Goal: Task Accomplishment & Management: Manage account settings

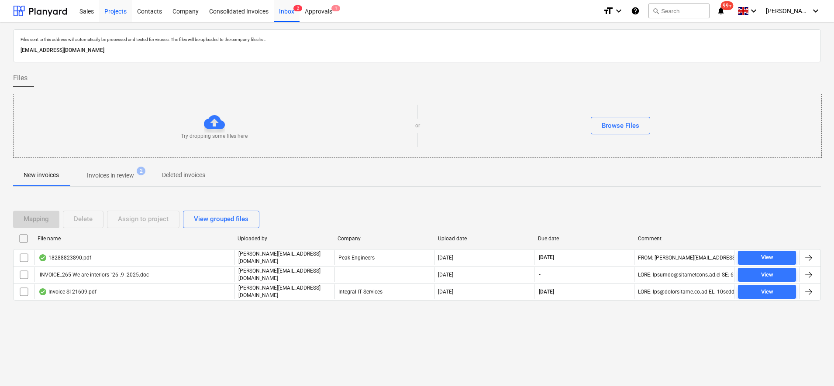
click at [117, 10] on div "Projects" at bounding box center [115, 11] width 33 height 22
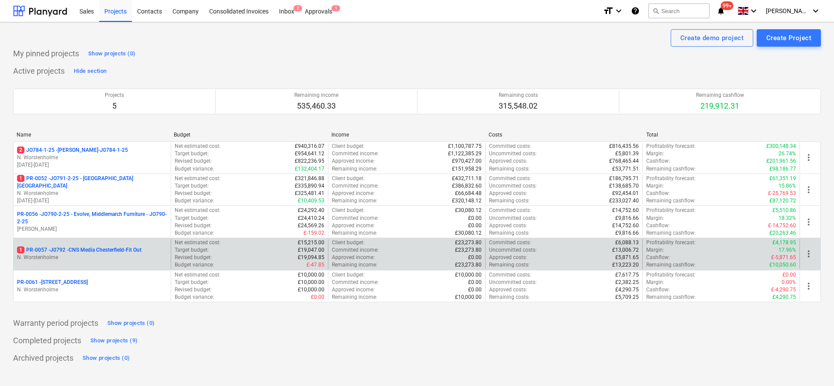
click at [133, 257] on p "N. Worstenholme" at bounding box center [92, 257] width 150 height 7
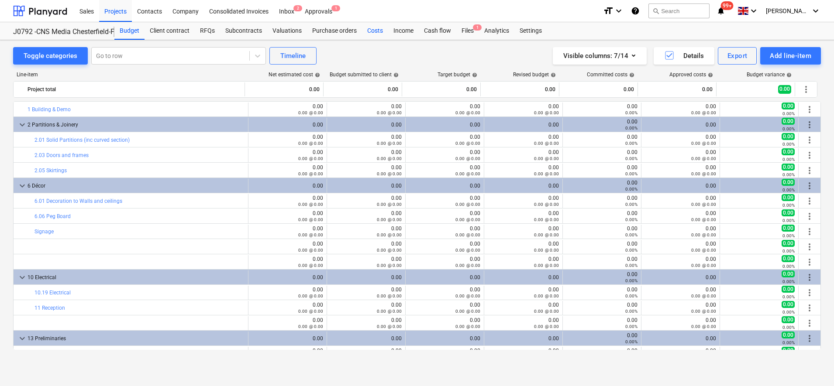
click at [379, 32] on div "Costs" at bounding box center [375, 30] width 26 height 17
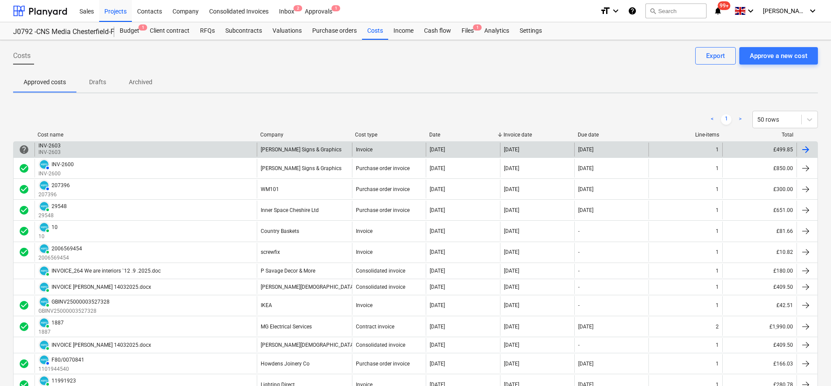
click at [78, 151] on div "INV-2603 INV-2603" at bounding box center [145, 150] width 222 height 14
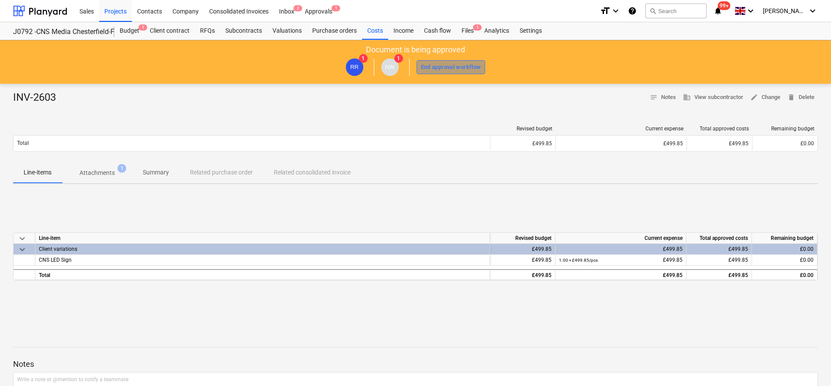
click at [433, 67] on div "End approval workflow" at bounding box center [451, 67] width 60 height 10
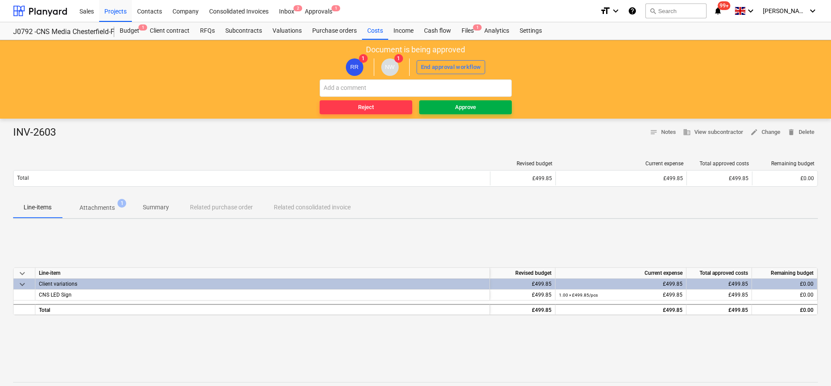
click at [453, 111] on span "Approve" at bounding box center [465, 108] width 86 height 10
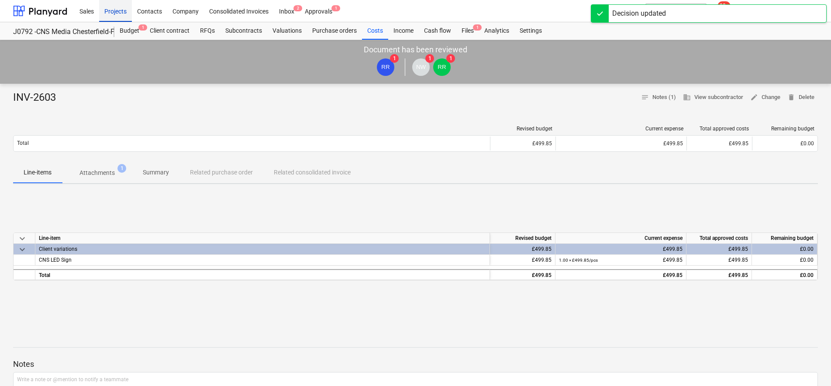
click at [118, 13] on div "Projects" at bounding box center [115, 11] width 33 height 22
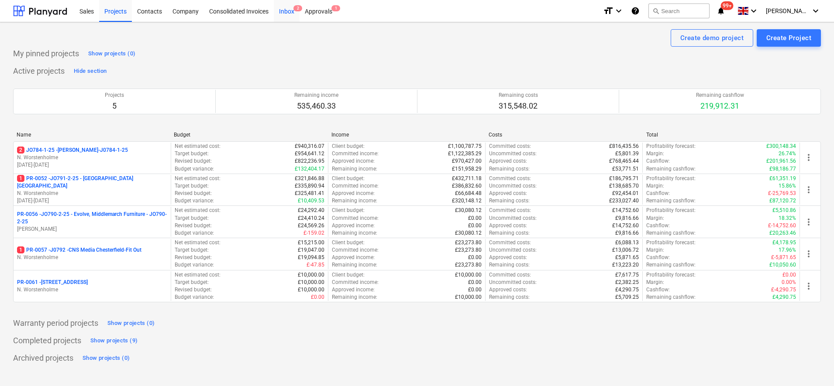
click at [298, 11] on span "2" at bounding box center [297, 8] width 9 height 6
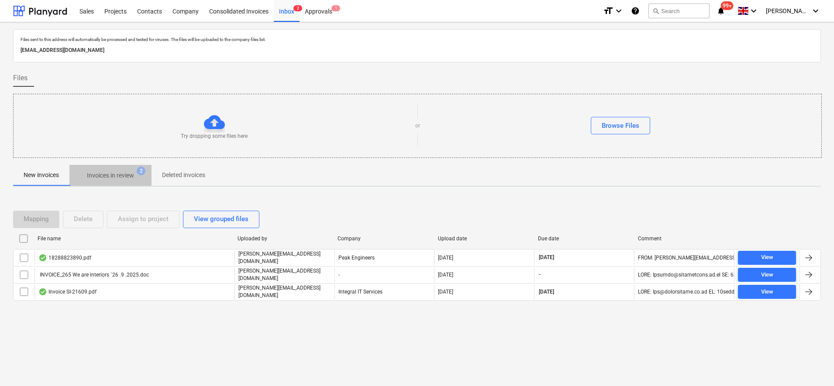
click at [130, 177] on p "Invoices in review" at bounding box center [110, 175] width 47 height 9
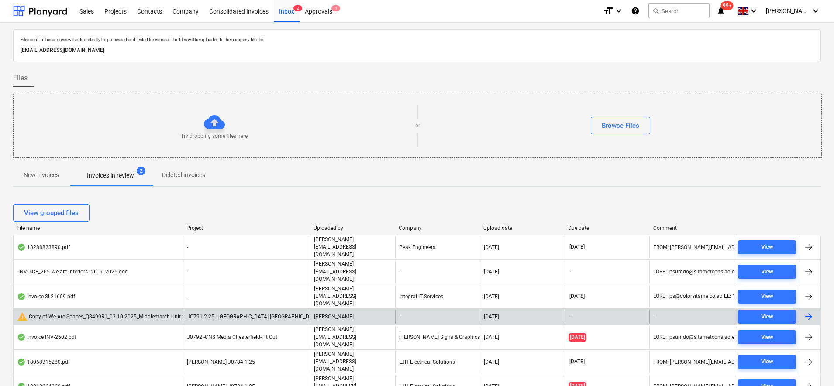
click at [198, 314] on span "JO791-2-25 - [GEOGRAPHIC_DATA] [GEOGRAPHIC_DATA]" at bounding box center [253, 317] width 133 height 6
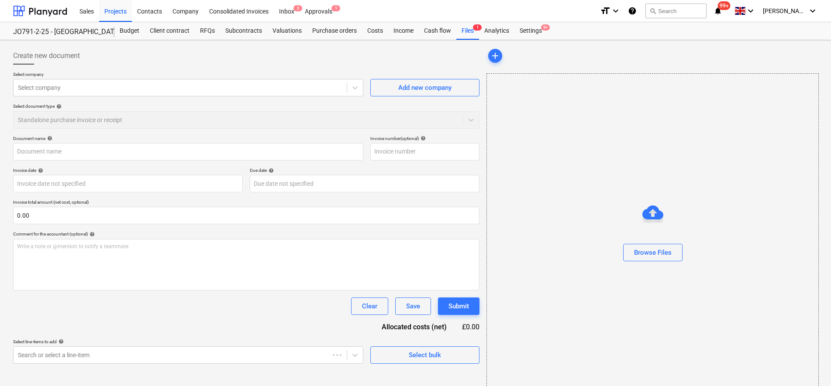
type input "Copy of We Are Spaces_Q8499R1_03.10.2025_Middlemarch Unit 2M v.xlsx"
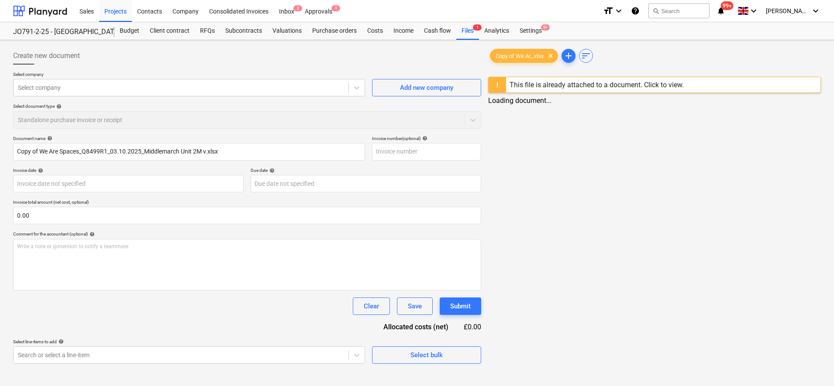
click at [616, 84] on div "This file is already attached to a document. Click to view." at bounding box center [596, 85] width 174 height 8
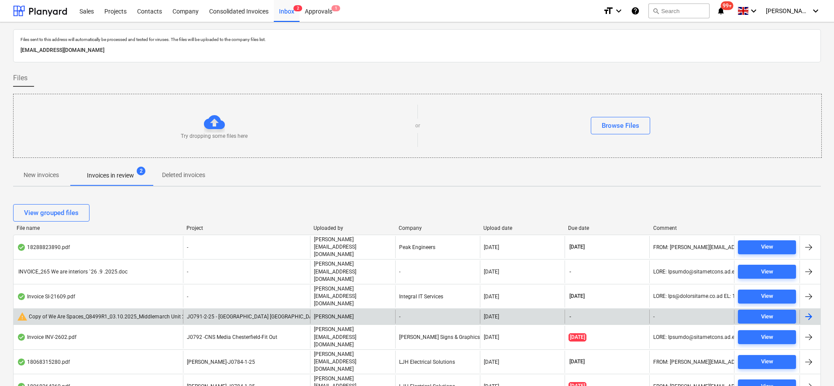
click at [113, 312] on div "warning Copy of We Are Spaces_Q8499R1_03.10.2025_Middlemarch Unit 2M v.xlsx" at bounding box center [110, 317] width 186 height 10
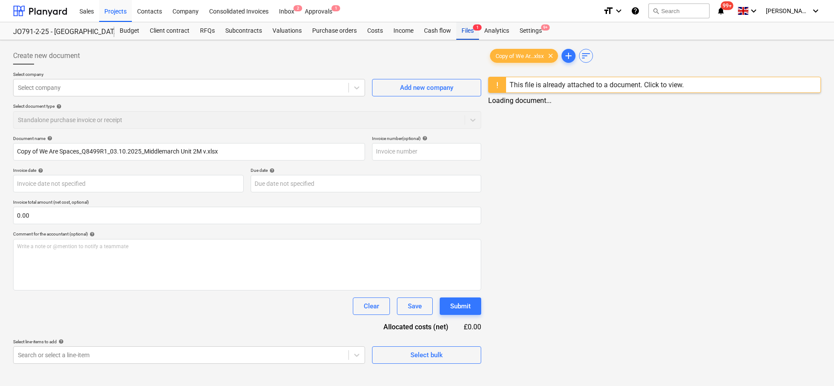
click at [458, 31] on div "Files 1" at bounding box center [467, 30] width 23 height 17
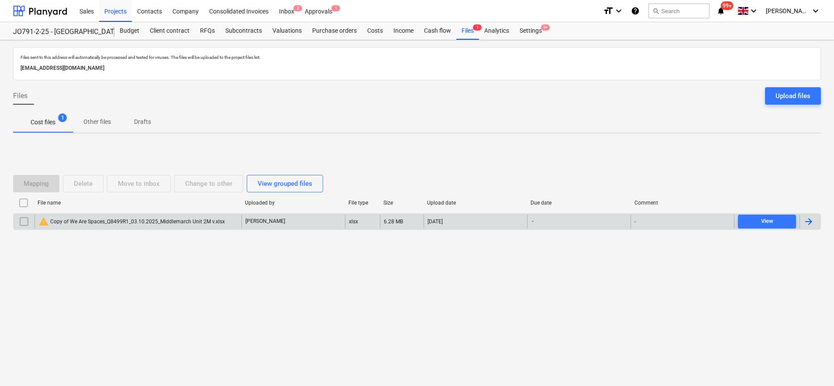
click at [24, 222] on input "checkbox" at bounding box center [24, 222] width 14 height 14
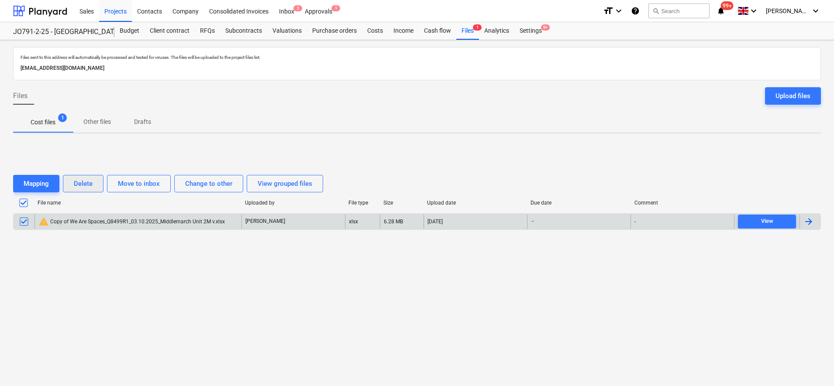
click at [89, 187] on div "Delete" at bounding box center [83, 183] width 19 height 11
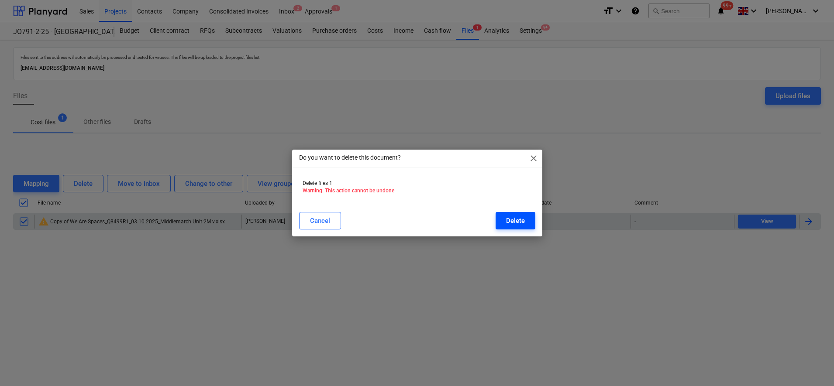
click at [505, 225] on button "Delete" at bounding box center [515, 220] width 40 height 17
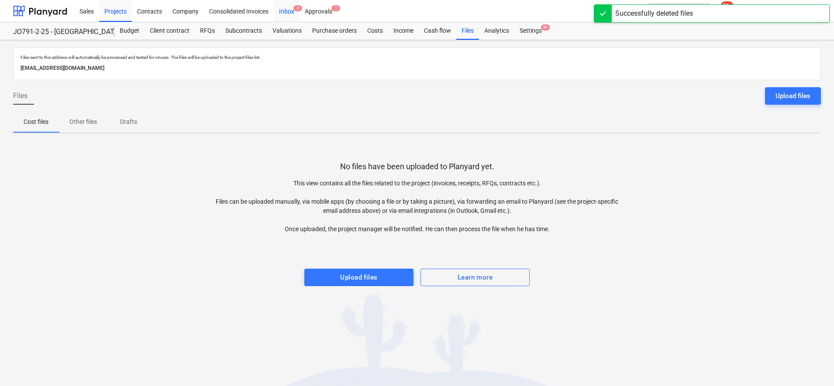
click at [279, 7] on div "Inbox 2" at bounding box center [287, 11] width 26 height 22
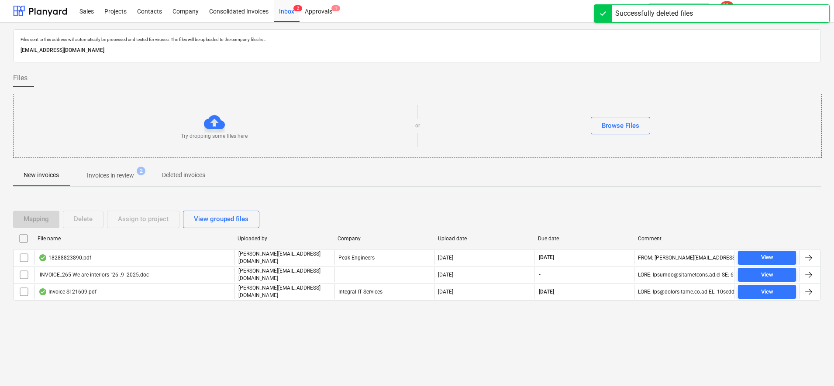
click at [134, 183] on button "Invoices in review 2" at bounding box center [110, 175] width 82 height 21
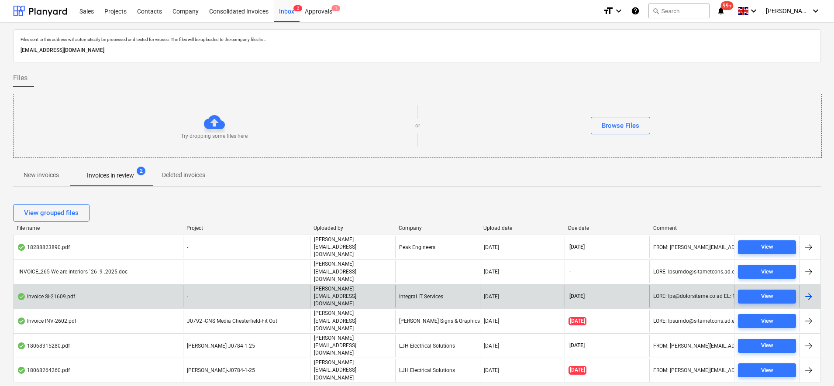
click at [367, 285] on p "[PERSON_NAME][EMAIL_ADDRESS][DOMAIN_NAME]" at bounding box center [352, 296] width 77 height 22
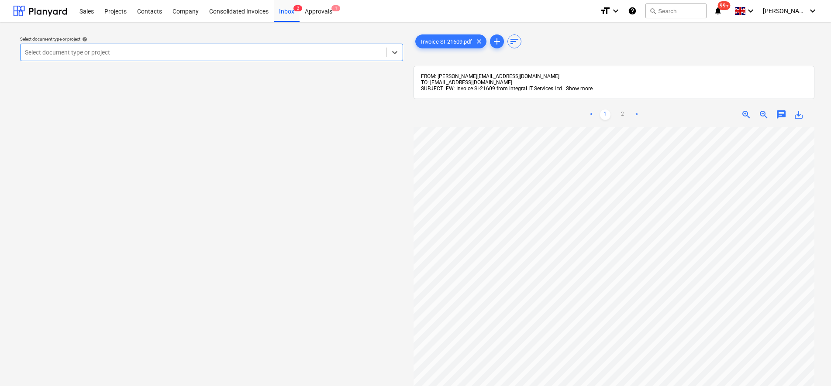
click at [802, 118] on span "save_alt" at bounding box center [798, 115] width 10 height 10
click at [285, 16] on div "Inbox 2" at bounding box center [287, 11] width 26 height 22
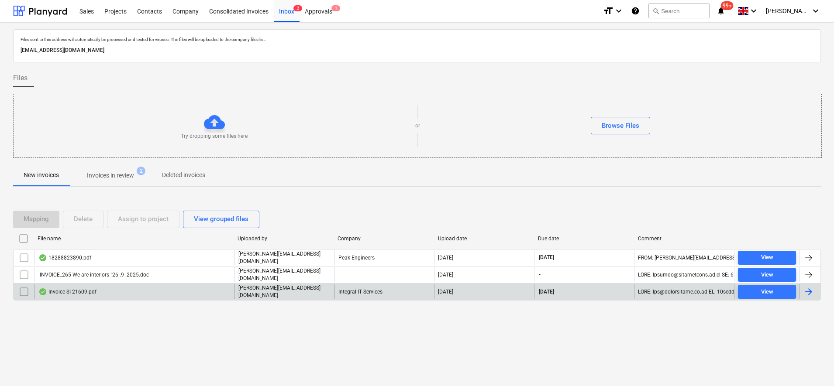
click at [26, 292] on input "checkbox" at bounding box center [24, 292] width 14 height 14
click at [91, 213] on button "Delete" at bounding box center [83, 219] width 41 height 17
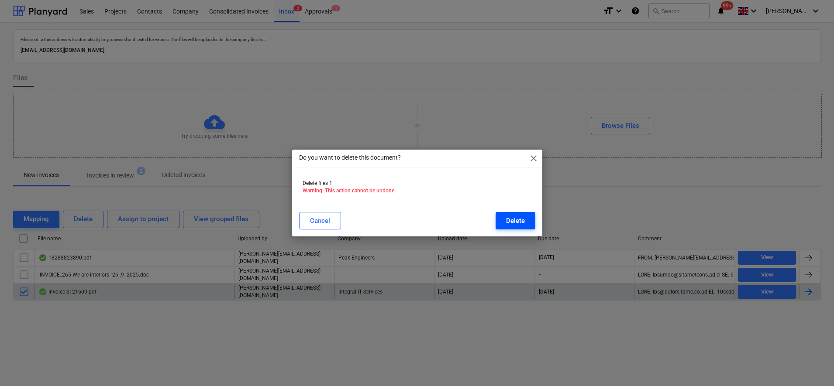
click at [507, 216] on div "Delete" at bounding box center [515, 220] width 19 height 11
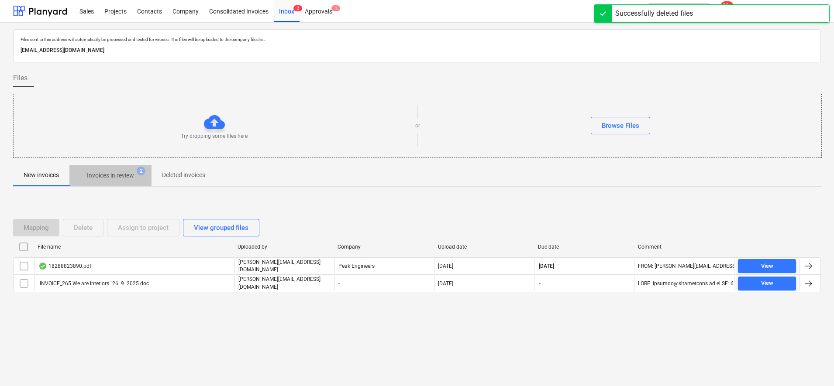
click at [112, 174] on p "Invoices in review" at bounding box center [110, 175] width 47 height 9
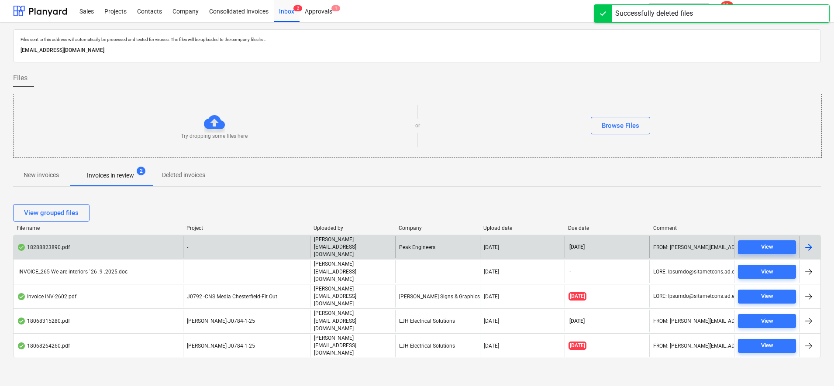
click at [337, 246] on p "[PERSON_NAME][EMAIL_ADDRESS][DOMAIN_NAME]" at bounding box center [352, 247] width 77 height 22
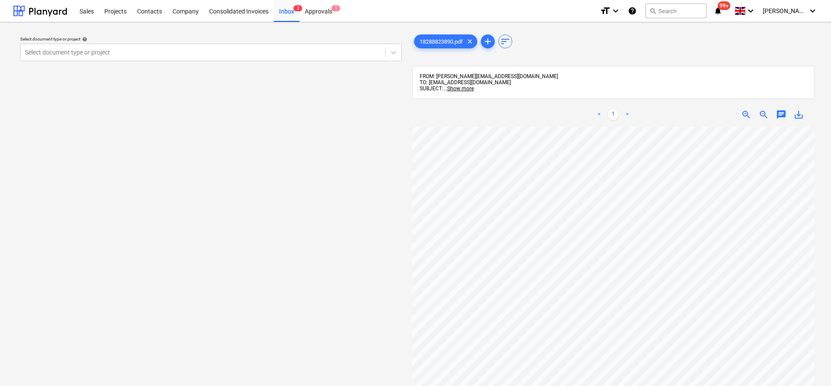
scroll to position [286, 79]
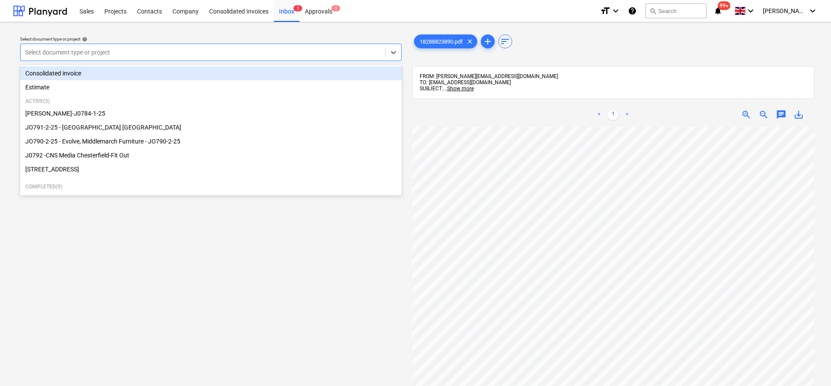
click at [228, 56] on div at bounding box center [203, 52] width 356 height 9
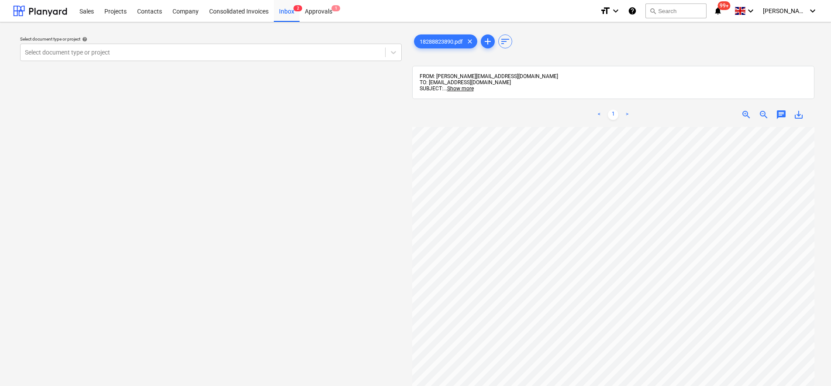
scroll to position [200, 70]
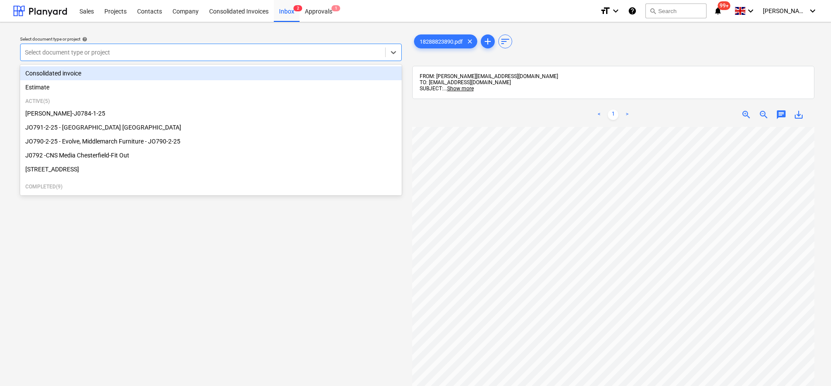
click at [159, 50] on div at bounding box center [203, 52] width 356 height 9
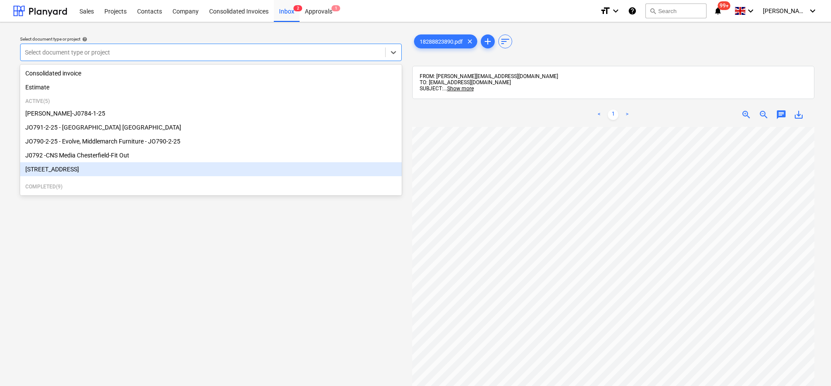
click at [129, 175] on div "[STREET_ADDRESS]" at bounding box center [210, 169] width 381 height 14
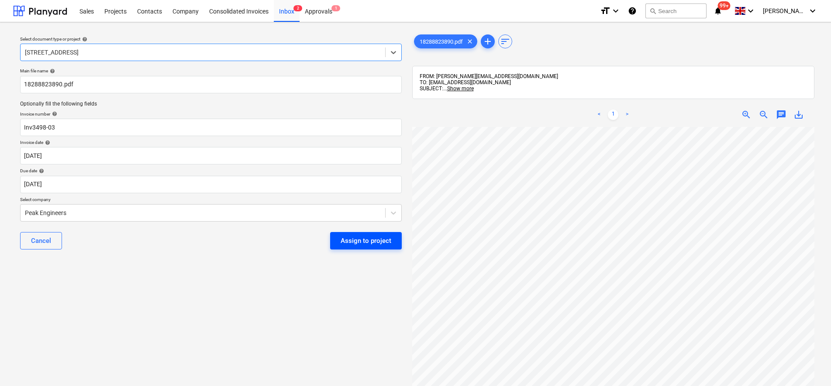
click at [375, 235] on div "Assign to project" at bounding box center [365, 240] width 51 height 11
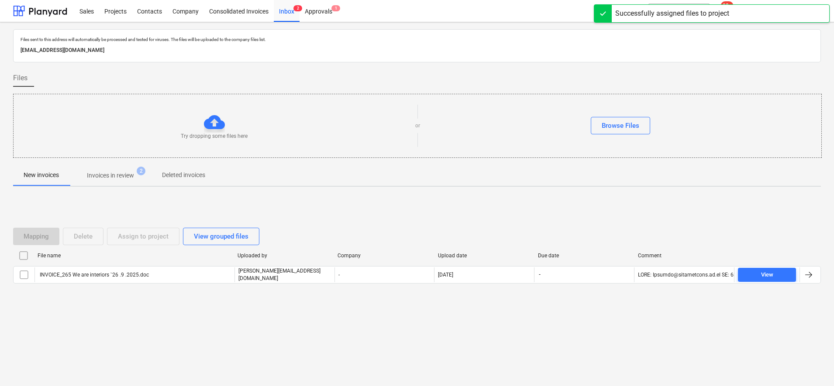
click at [141, 177] on span "Invoices in review 2" at bounding box center [110, 175] width 61 height 9
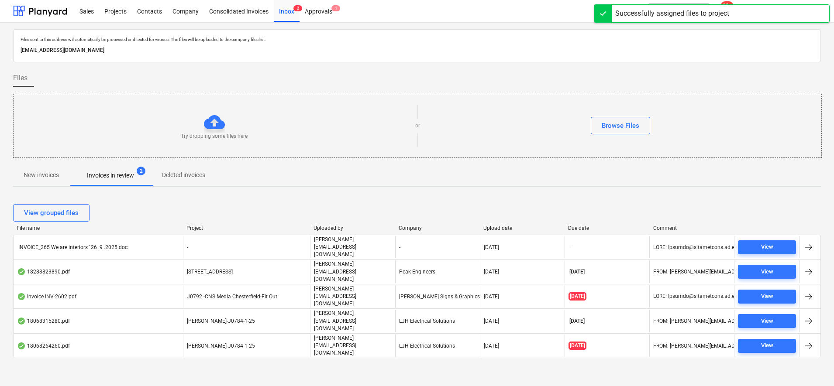
click at [233, 269] on span "[STREET_ADDRESS]" at bounding box center [210, 272] width 46 height 6
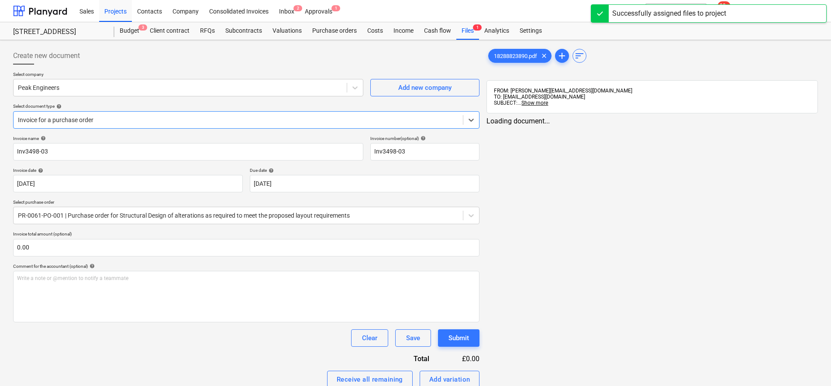
click at [67, 116] on div at bounding box center [238, 120] width 440 height 9
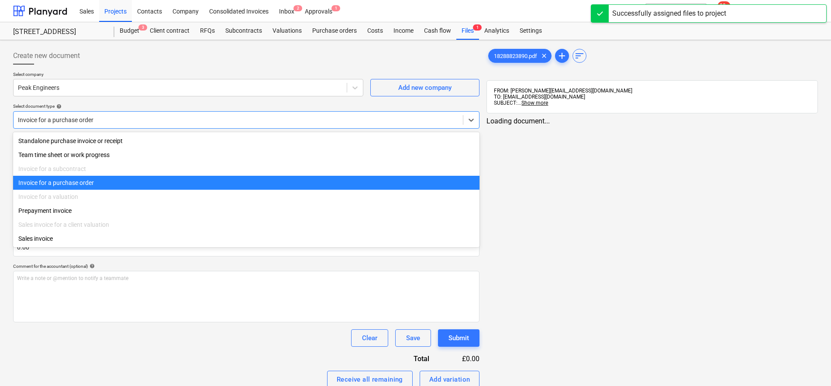
click at [67, 116] on div at bounding box center [238, 120] width 440 height 9
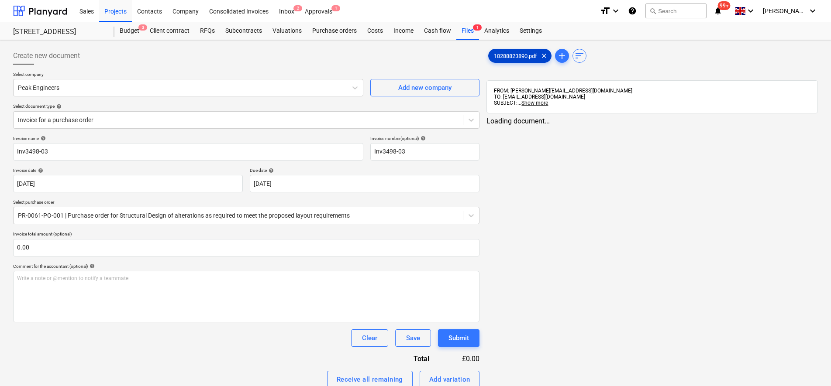
click at [522, 54] on span "18288823890.pdf" at bounding box center [515, 56] width 54 height 7
click at [561, 63] on div "18288823890.pdf clear add sort FROM: [PERSON_NAME][EMAIL_ADDRESS][DOMAIN_NAME] …" at bounding box center [651, 275] width 331 height 456
click at [562, 124] on div "< 1 > zoom_in zoom_out chat 0 save_alt" at bounding box center [651, 310] width 331 height 386
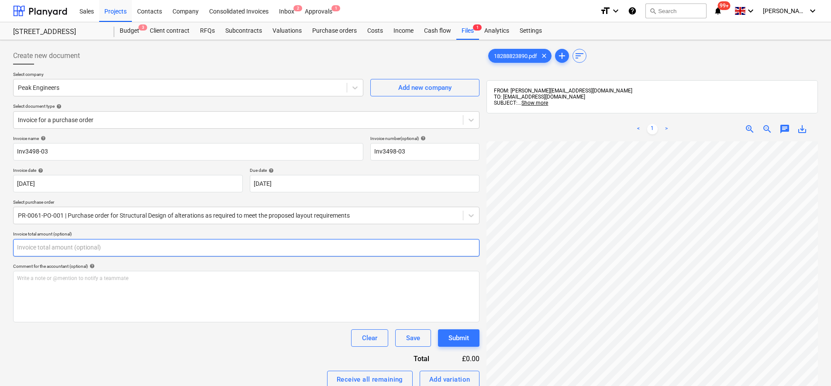
click at [155, 249] on input "text" at bounding box center [246, 247] width 466 height 17
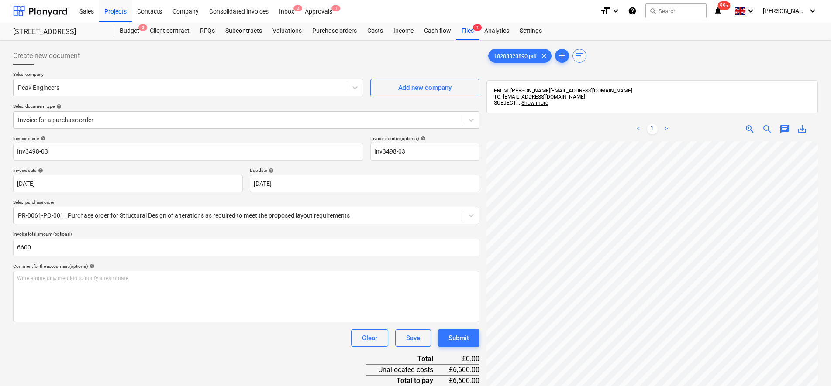
type input "6,600.00"
click at [217, 355] on div "Invoice name help Inv3498-03 Invoice number (optional) help Inv3498-03 Invoice …" at bounding box center [246, 305] width 466 height 339
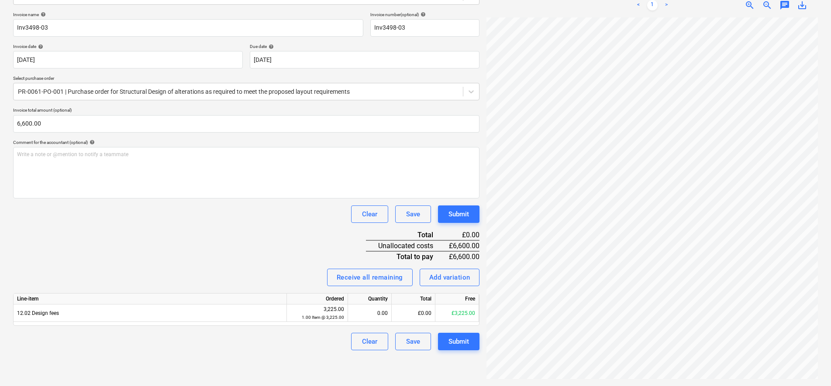
scroll to position [312, 225]
click at [459, 275] on div "Add variation" at bounding box center [449, 277] width 41 height 11
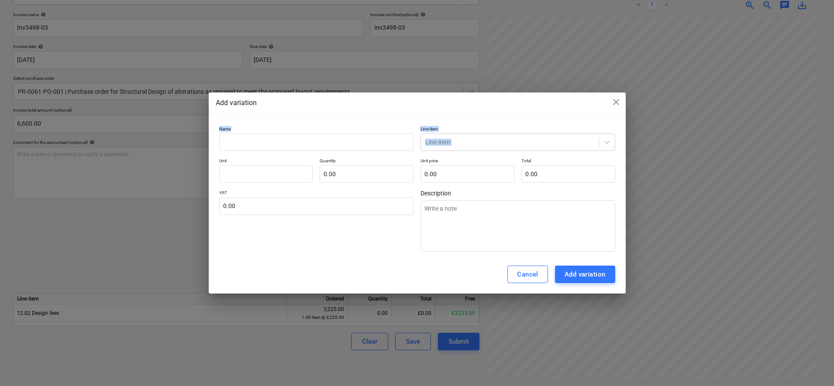
drag, startPoint x: 726, startPoint y: 116, endPoint x: 778, endPoint y: 137, distance: 56.6
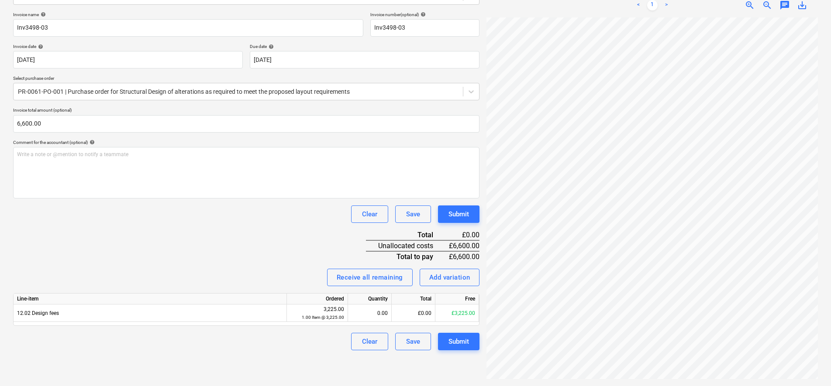
scroll to position [250, 47]
click at [445, 273] on div "Add variation" at bounding box center [449, 277] width 41 height 11
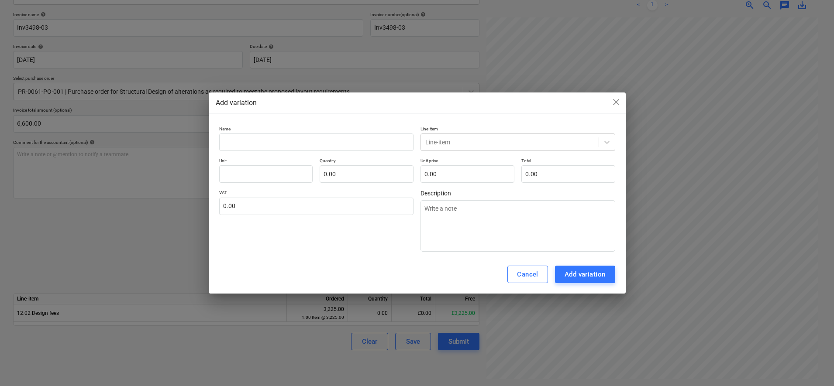
drag, startPoint x: 419, startPoint y: 102, endPoint x: 398, endPoint y: 105, distance: 21.1
click at [398, 105] on div "Add variation close" at bounding box center [417, 103] width 403 height 10
click at [621, 102] on span "close" at bounding box center [616, 102] width 10 height 10
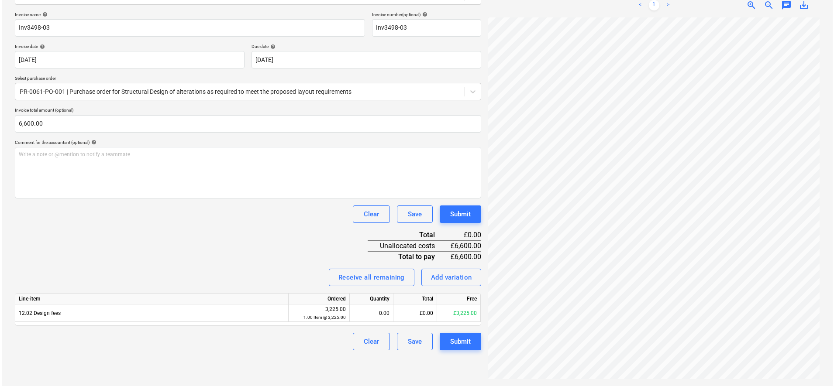
scroll to position [86, 47]
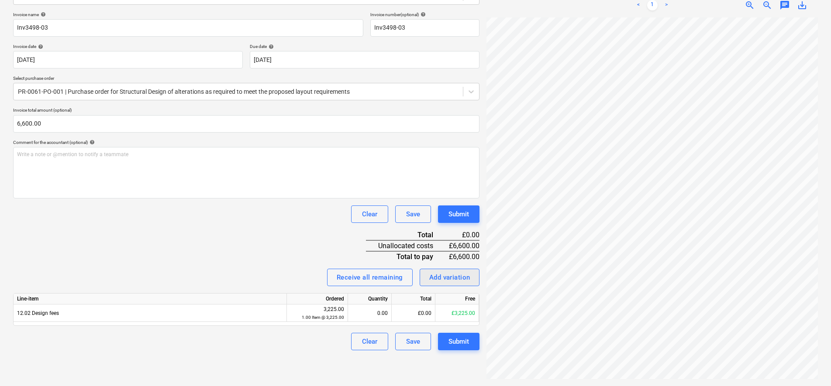
click at [441, 274] on div "Add variation" at bounding box center [449, 277] width 41 height 11
type textarea "x"
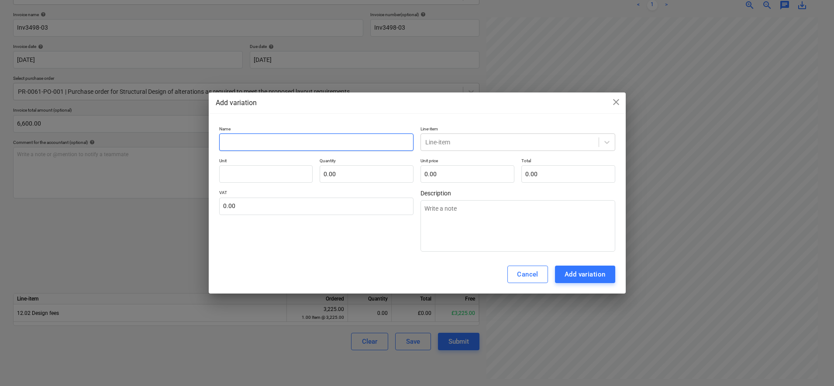
click at [301, 136] on input "text" at bounding box center [316, 142] width 195 height 17
click at [458, 145] on div at bounding box center [509, 142] width 169 height 9
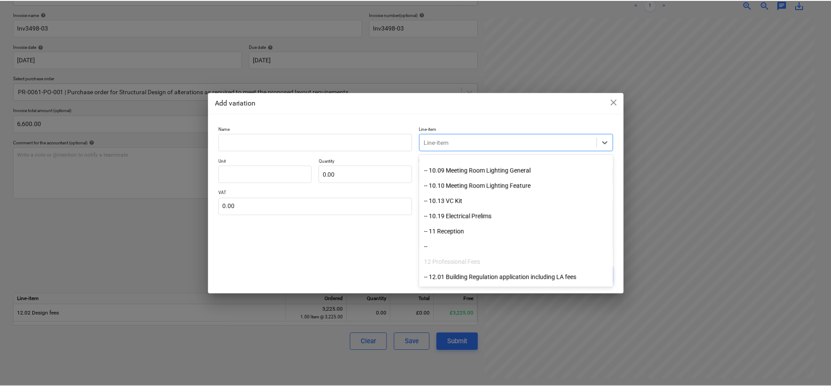
scroll to position [764, 0]
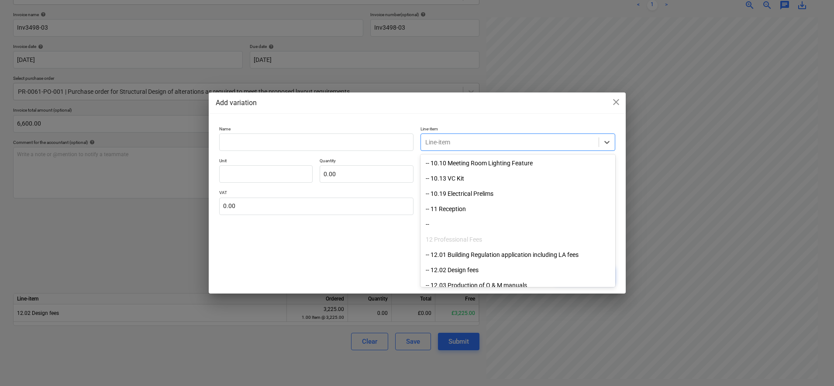
click at [460, 146] on div at bounding box center [509, 142] width 169 height 9
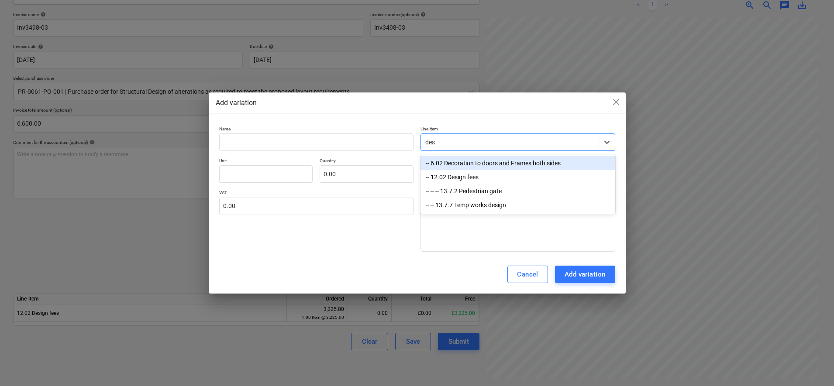
type input "desi"
click at [465, 161] on div "-- 12.02 Design fees" at bounding box center [517, 163] width 195 height 14
type textarea "x"
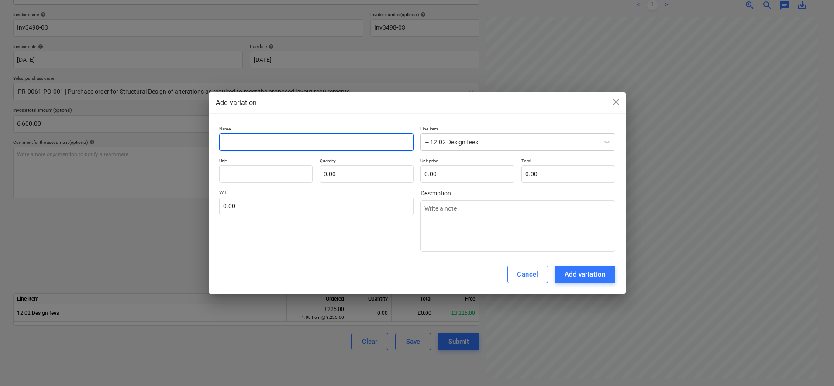
click at [312, 148] on input "text" at bounding box center [316, 142] width 195 height 17
type textarea "x"
type input "V"
type textarea "x"
type input "Va"
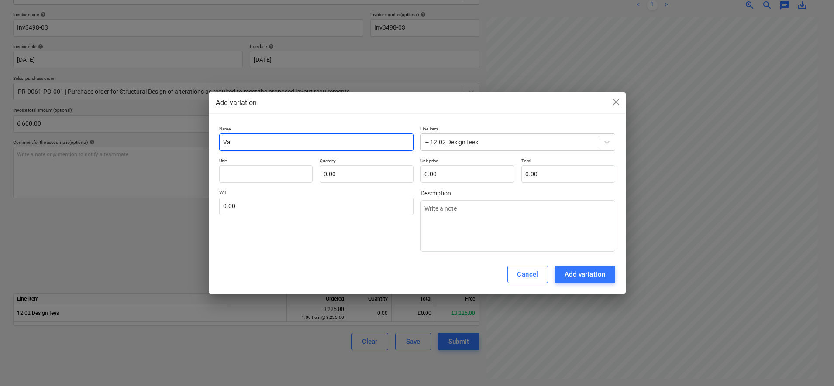
type textarea "x"
type input "Var"
type textarea "x"
type input "Vari"
type textarea "x"
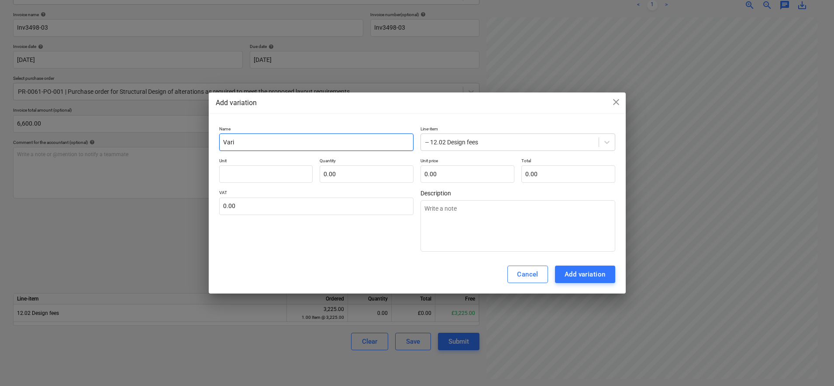
type input "Varia"
type textarea "x"
type input "Variat"
type textarea "x"
type input "Variati"
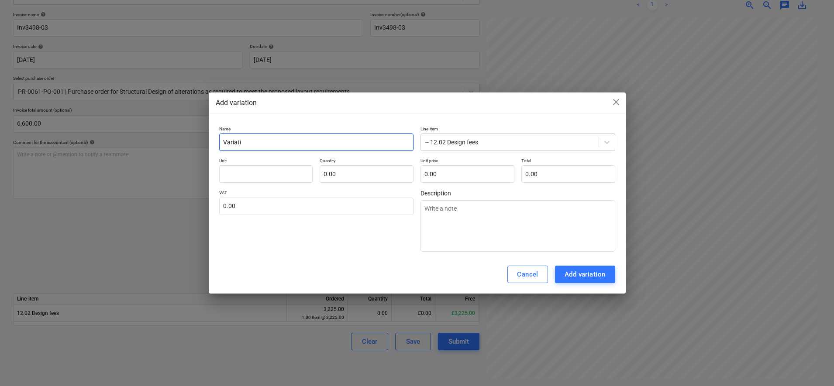
type textarea "x"
type input "Variatio"
type textarea "x"
type input "Variation"
type textarea "x"
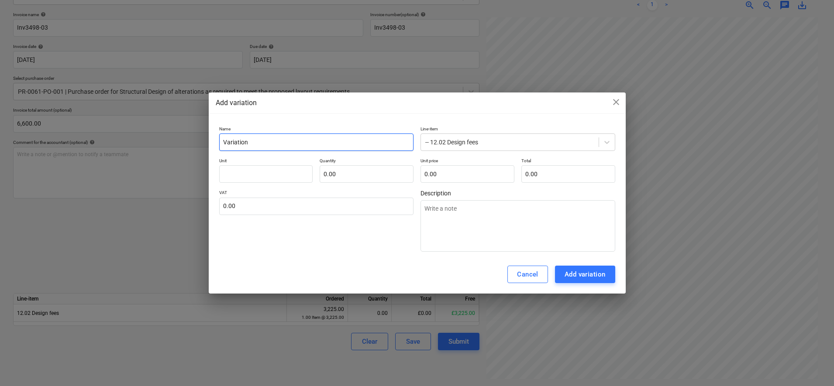
type input "Variation"
type textarea "x"
type input "Variation E"
type textarea "x"
type input "Variation Em"
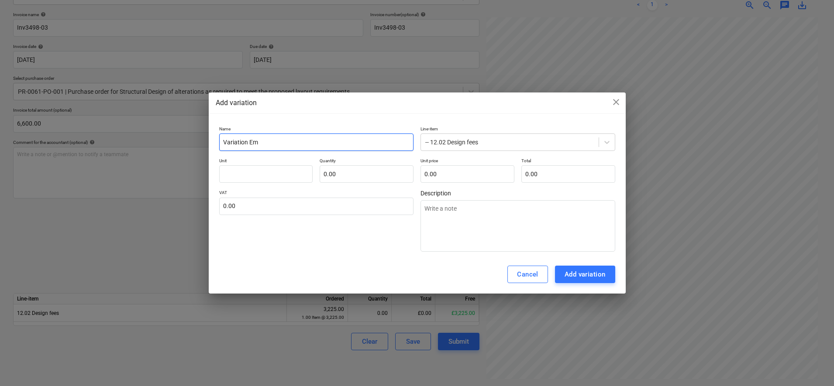
type textarea "x"
type input "Variation Ema"
type textarea "x"
type input "Variation Emai"
type textarea "x"
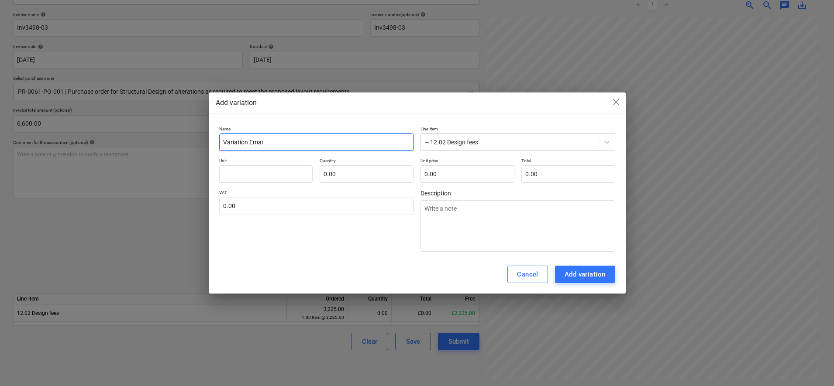
type input "Variation Email"
type textarea "x"
type input "Variation Email"
type textarea "x"
type input "Variation Email d"
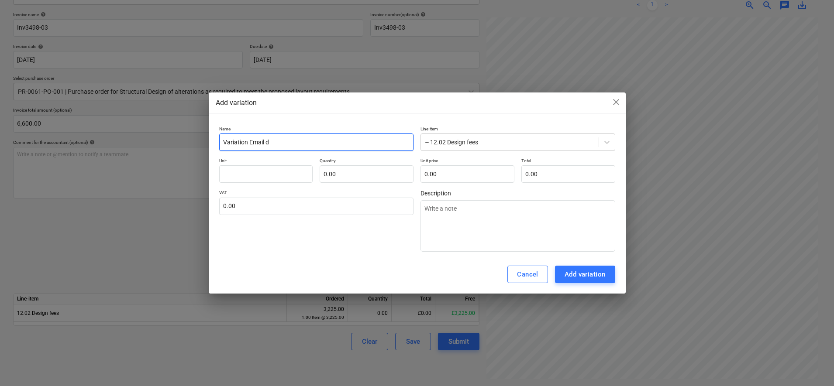
type textarea "x"
type input "Variation Email da"
type textarea "x"
type input "Variation Email dat"
type textarea "x"
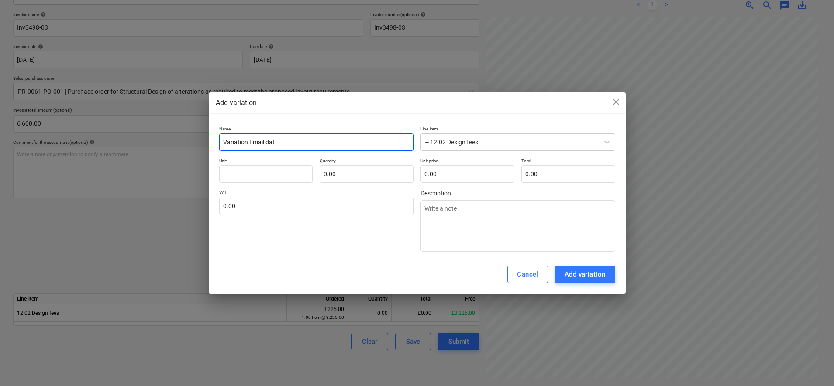
type input "Variation Email date"
type textarea "x"
type input "Variation Email dated"
type textarea "x"
type input "Variation Email dated"
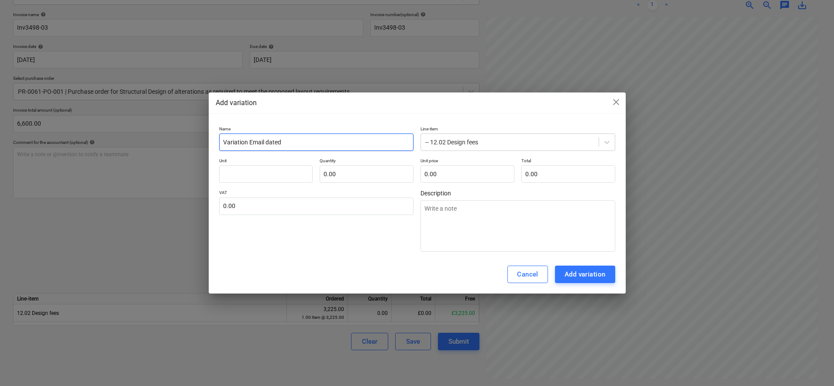
type textarea "x"
type input "Variation Email dated 0"
type textarea "x"
type input "Variation Email dated 09"
type textarea "x"
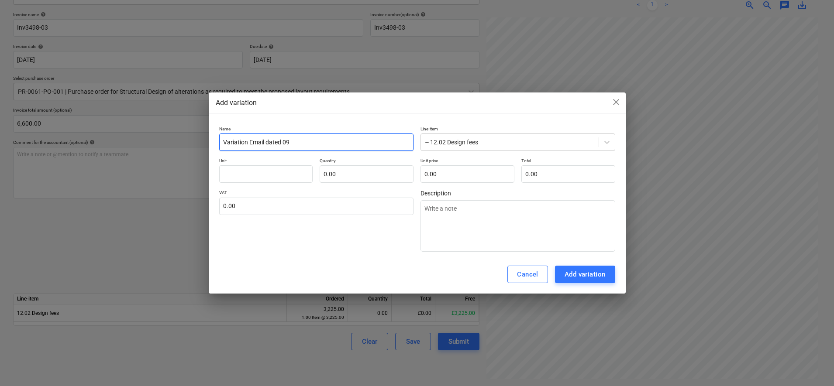
type input "Variation Email dated 09/"
type textarea "x"
type input "Variation Email dated 09/0"
type textarea "x"
type input "Variation Email dated 09/09"
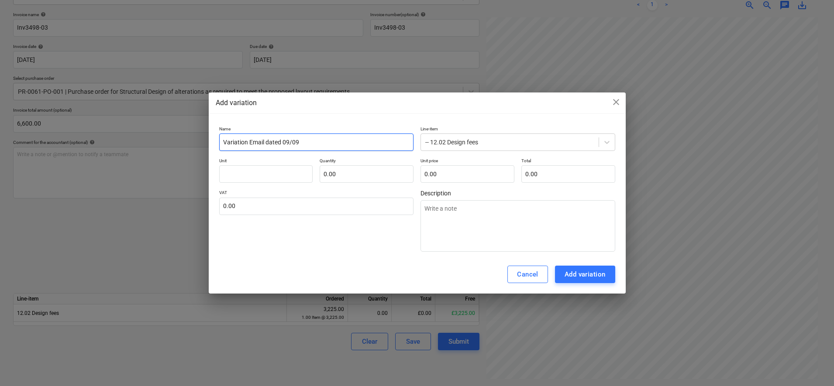
type textarea "x"
type input "Variation Email dated 09/09/"
type textarea "x"
type input "Variation Email dated 09/09/2"
type textarea "x"
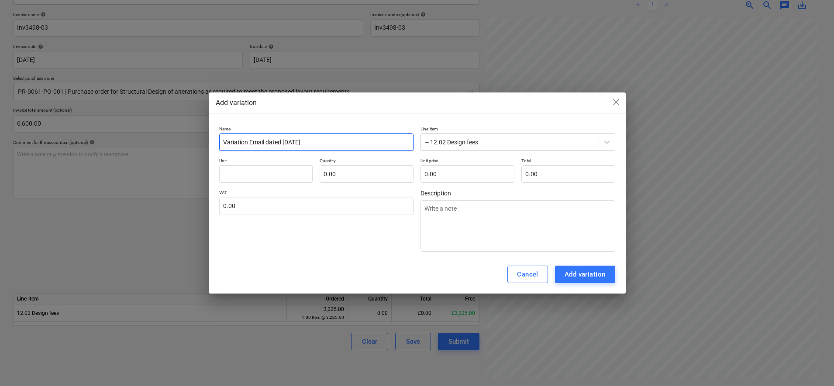
type input "Variation Email dated 09/09/202"
type textarea "x"
type input "Variation Email dated [DATE]"
type textarea "x"
type input "Variation Email dated [DATE]."
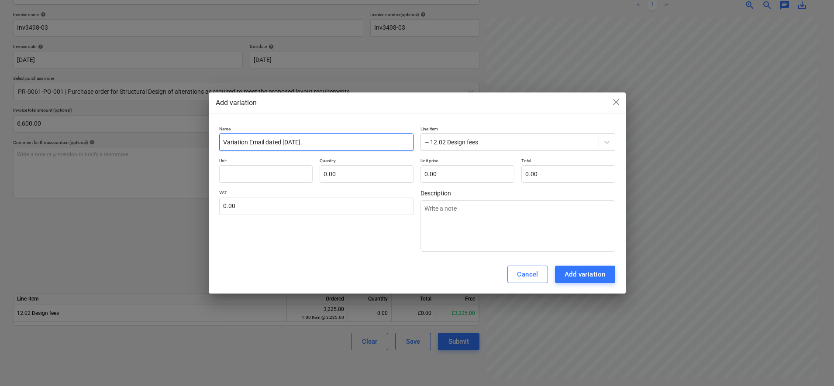
type textarea "x"
type input "Variation Email dated [DATE]."
type textarea "x"
type input "Variation Email dated [DATE]. A"
type textarea "x"
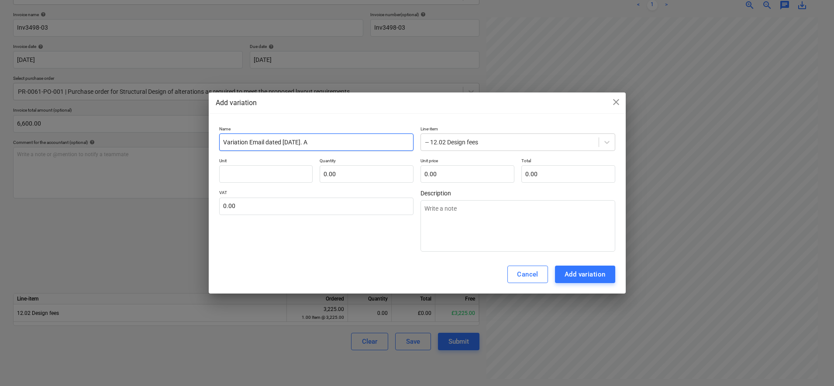
type input "Variation Email dated [DATE]. Ad"
type textarea "x"
type input "Variation Email dated [DATE]. Add"
type textarea "x"
type input "Variation Email dated [DATE]. Addi"
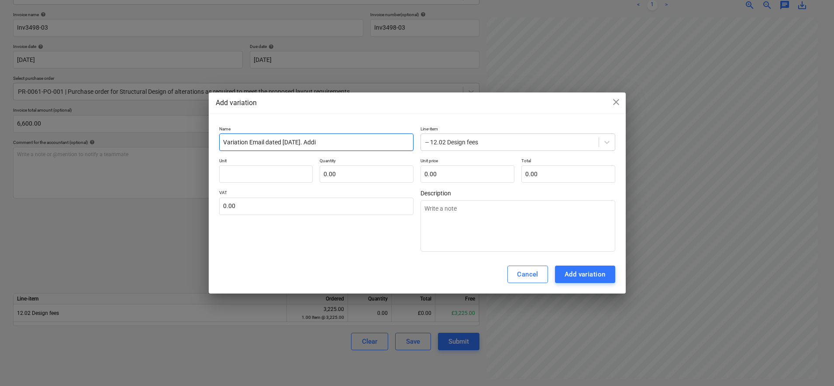
type textarea "x"
type input "Variation Email dated [DATE]. Addit"
type textarea "x"
type input "Variation Email dated [DATE]. [PERSON_NAME]"
type textarea "x"
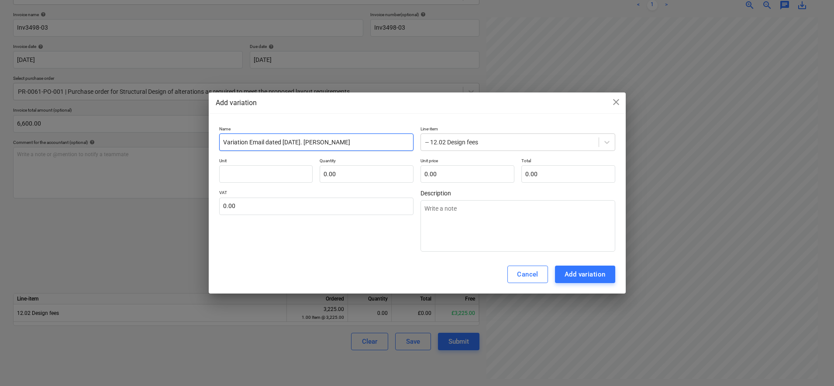
type input "Variation Email dated [DATE]. Additio"
type textarea "x"
type input "Variation Email dated [DATE]. Addition"
type textarea "x"
type input "Variation Email dated [DATE]. Additiona"
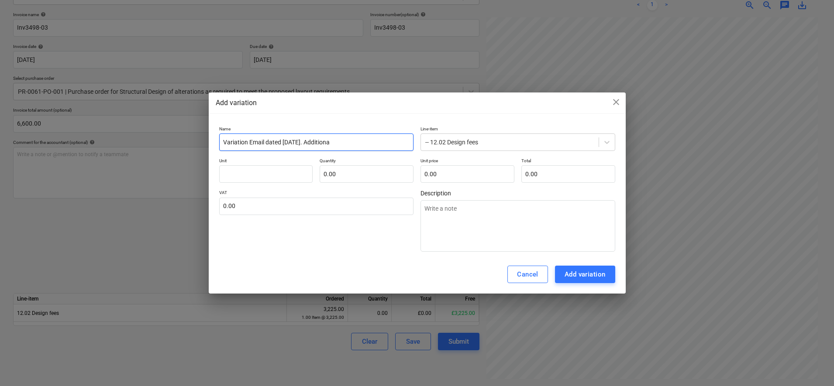
type textarea "x"
type input "Variation Email dated [DATE]. Additional"
type textarea "x"
type input "Variation Email dated [DATE]. Additional"
type textarea "x"
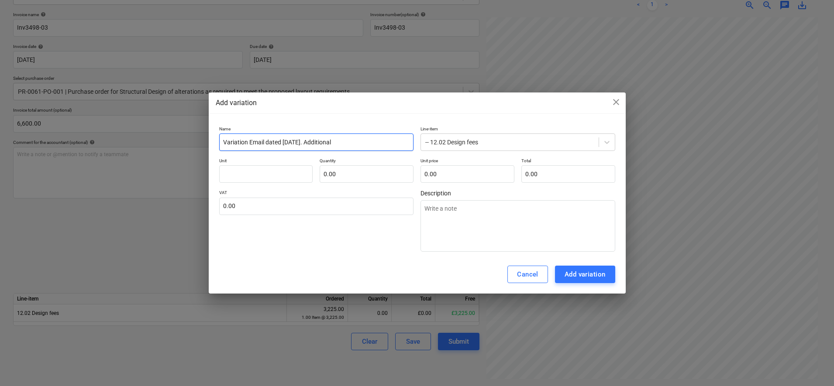
type input "Variation Email dated [DATE]. Additional S"
type textarea "x"
type input "Variation Email dated [DATE]. Additional"
type textarea "x"
type input "Variation Email dated [DATE]. Additional s"
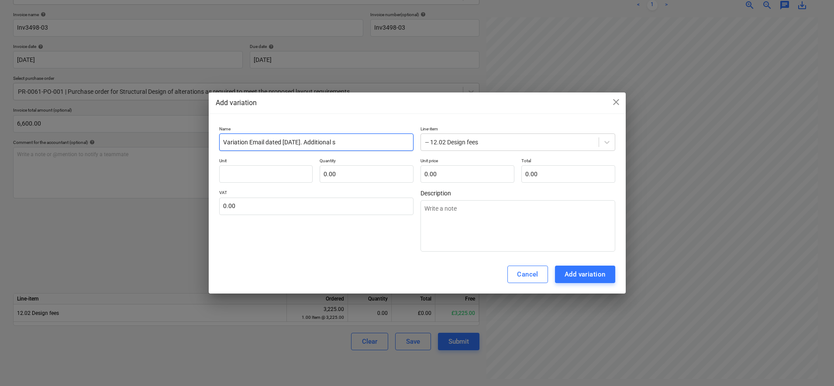
type textarea "x"
type input "Variation Email dated [DATE]. Additional si"
type textarea "x"
type input "Variation Email dated [DATE]. Additional sit"
type textarea "x"
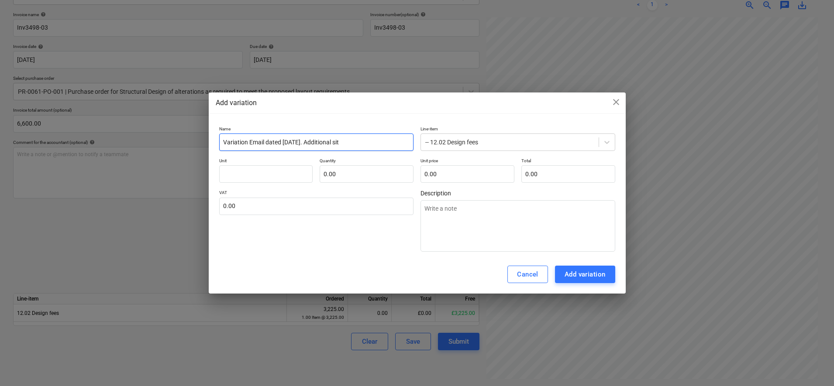
type input "Variation Email dated [DATE]. Additional site"
type textarea "x"
type input "Variation Email dated [DATE]. Additional site"
type textarea "x"
type input "Variation Email dated [DATE]. Additional site v"
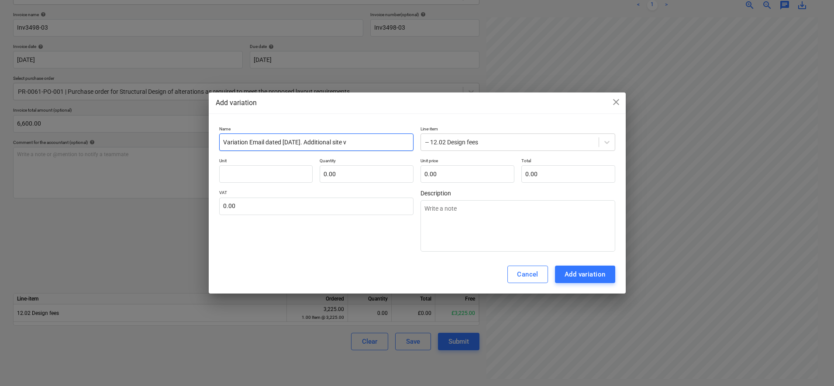
type textarea "x"
type input "Variation Email dated [DATE]. Additional site vi"
type textarea "x"
type input "Variation Email dated [DATE]. Additional site vis"
type textarea "x"
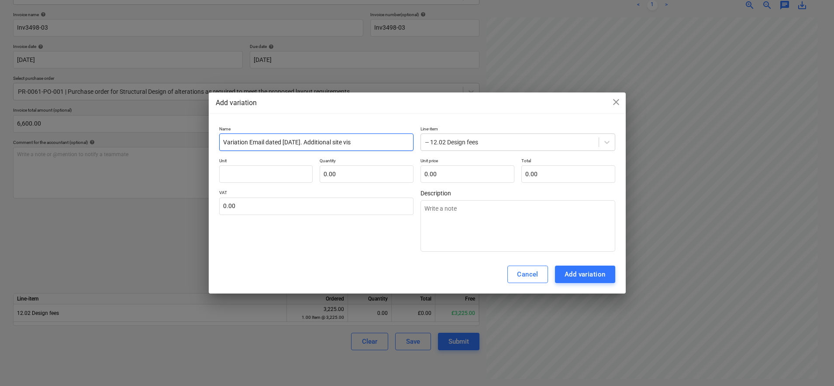
type input "Variation Email dated [DATE]. Additional site visi"
type textarea "x"
type input "Variation Email dated [DATE]. Additional site visit"
type textarea "x"
type input "Variation Email dated [DATE]. Additional site visits"
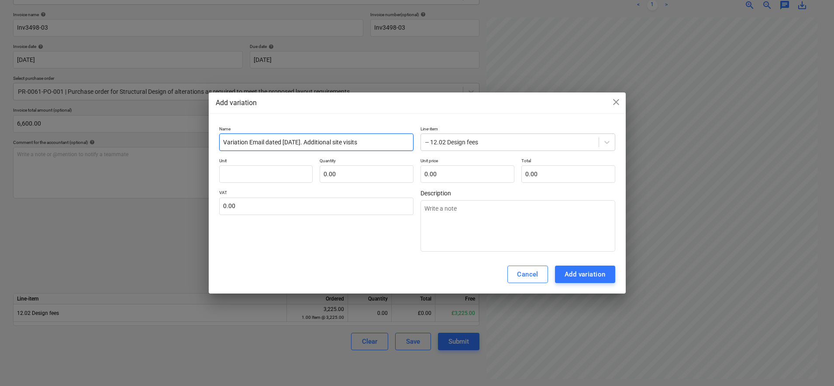
type textarea "x"
type input "Variation Email dated [DATE]. Additional site visits."
type textarea "x"
type input "Variation Email dated [DATE]. Additional site visits."
click at [288, 171] on input "text" at bounding box center [266, 173] width 94 height 17
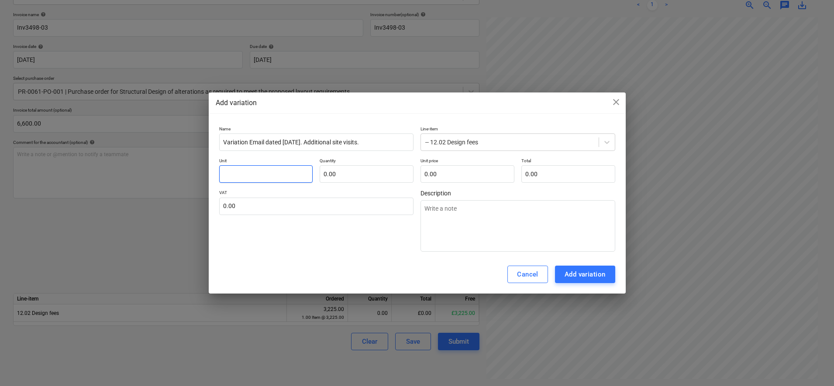
type textarea "x"
type input "I"
type textarea "x"
type input "It"
type textarea "x"
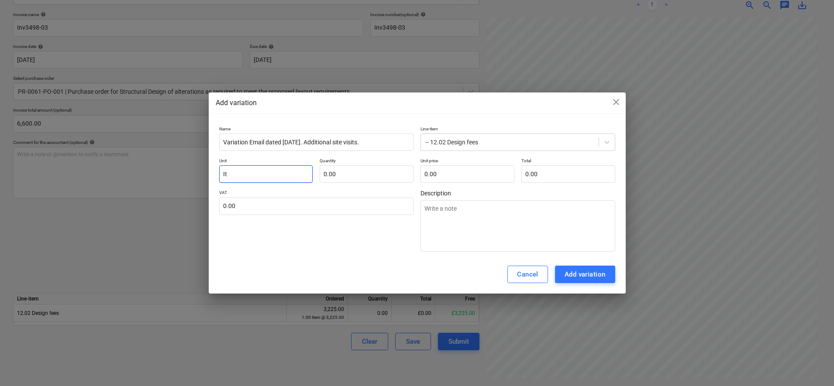
type input "Ite"
type textarea "x"
type input "Item"
type textarea "x"
type input "Item"
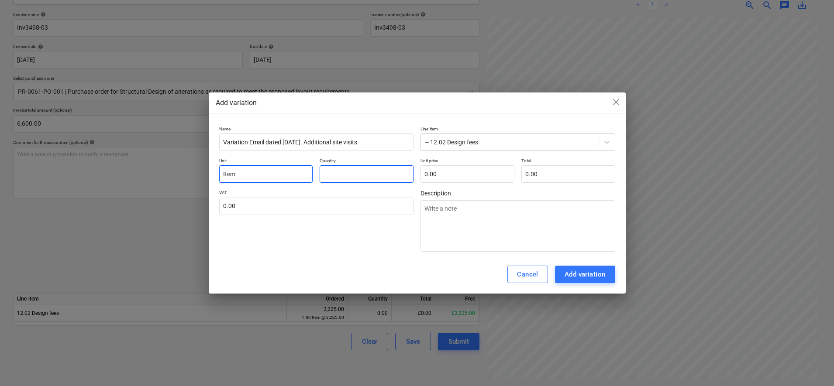
type textarea "x"
type input "1.00"
type textarea "x"
type input "1"
type input "1.00"
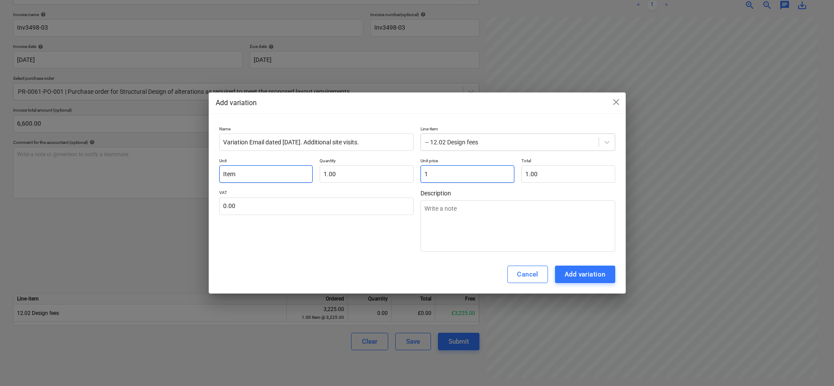
type textarea "x"
type input "12"
type input "12.00"
type textarea "x"
type input "127"
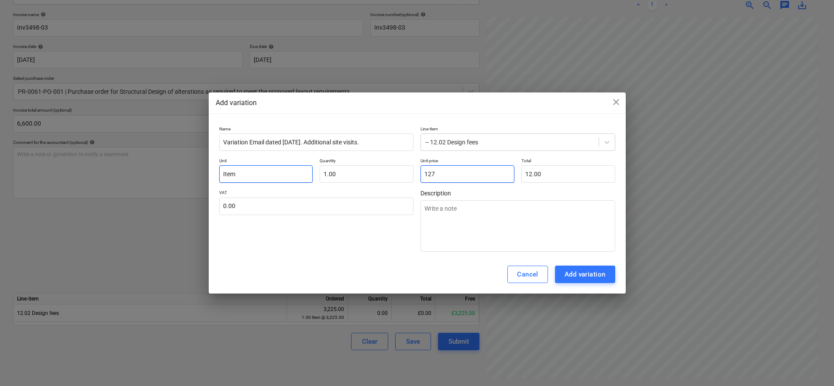
type input "127.00"
type textarea "x"
type input "1275"
type input "1,275.00"
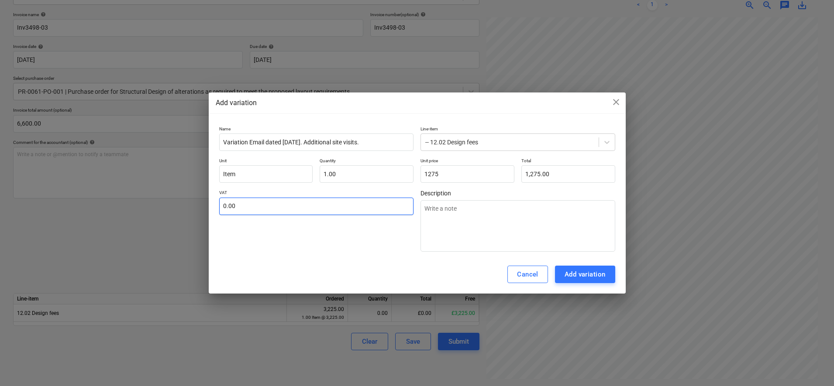
type input "1,275.00"
click at [279, 204] on input "text" at bounding box center [316, 206] width 195 height 17
type textarea "x"
type input "2"
type textarea "x"
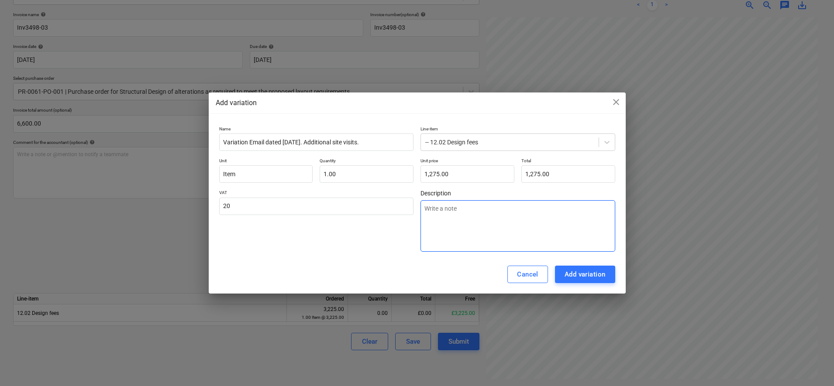
type input "20.00"
click at [492, 214] on textarea at bounding box center [517, 225] width 195 height 51
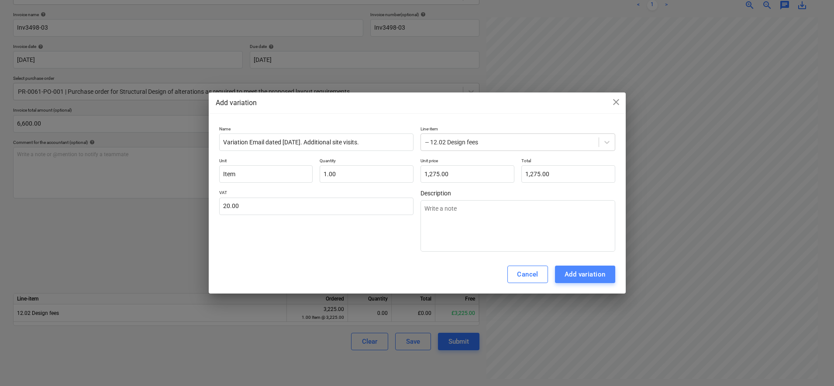
click at [575, 273] on div "Add variation" at bounding box center [584, 274] width 41 height 11
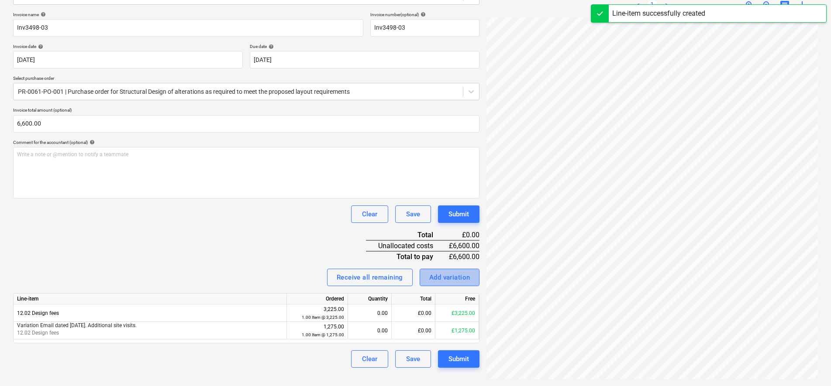
click at [439, 277] on div "Add variation" at bounding box center [449, 277] width 41 height 11
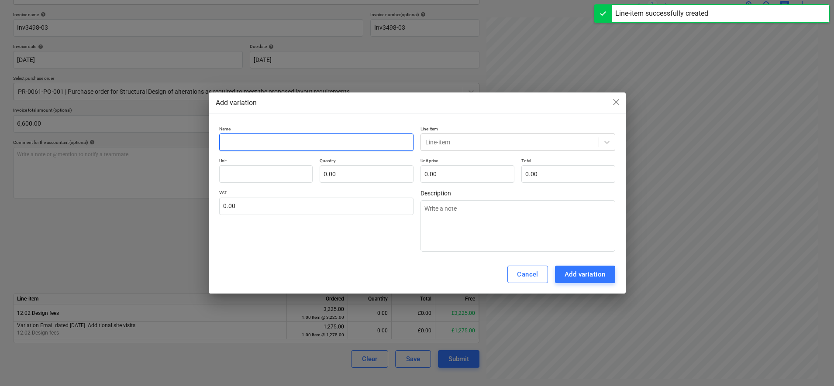
click at [257, 141] on input "text" at bounding box center [316, 142] width 195 height 17
type textarea "x"
type input "V"
type textarea "x"
type input "Va"
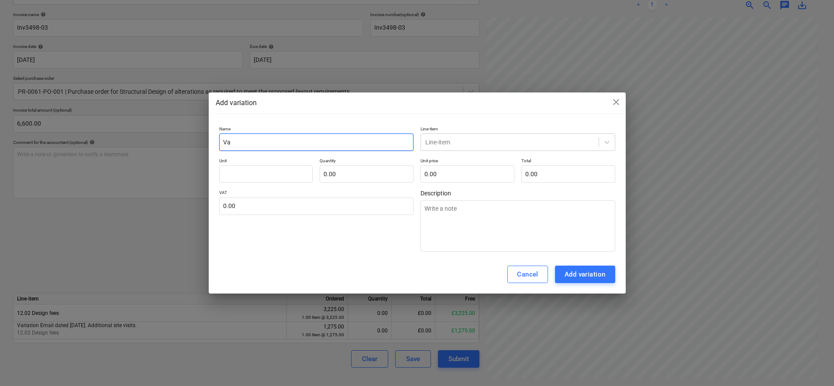
type textarea "x"
type input "Var"
type textarea "x"
type input "Vari"
type textarea "x"
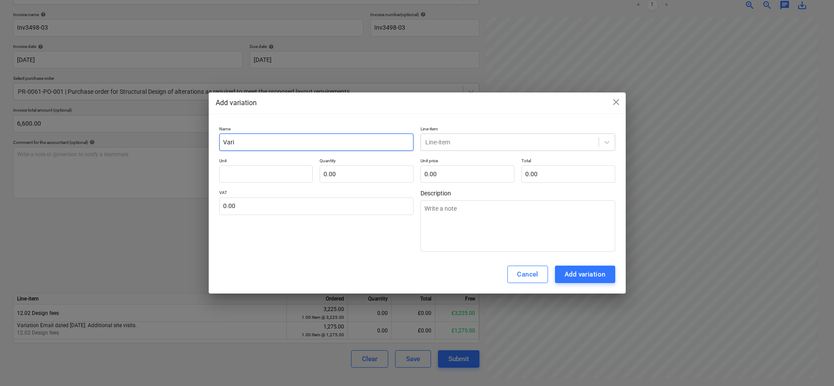
type input "Varia"
type textarea "x"
type input "Variat"
type textarea "x"
type input "Variati"
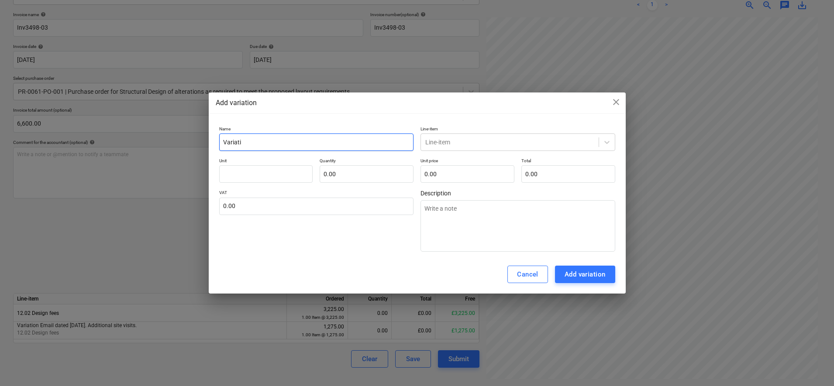
type textarea "x"
type input "Variatio"
type textarea "x"
type input "Variation"
type textarea "x"
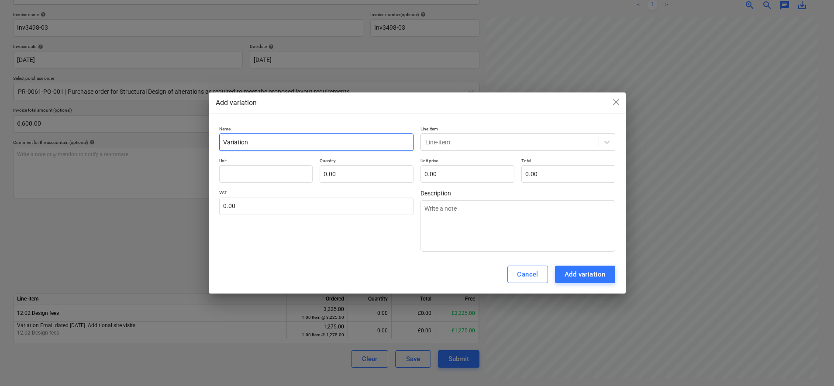
type input "Variation"
type textarea "x"
type input "Variation E"
type textarea "x"
type input "Variation Em"
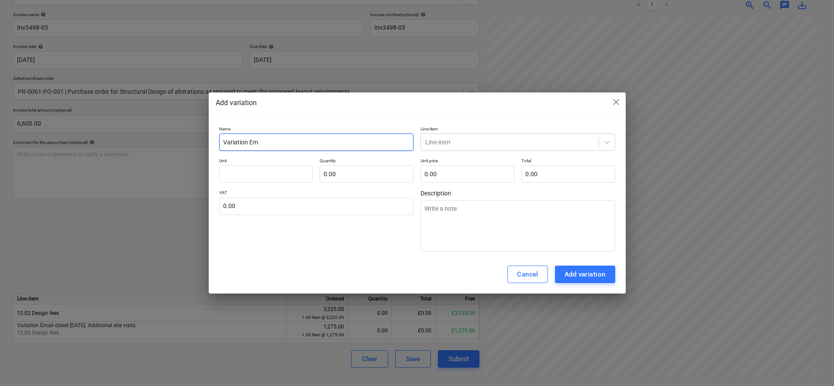
type textarea "x"
type input "Variation Ema"
type textarea "x"
type input "Variation Emai"
type textarea "x"
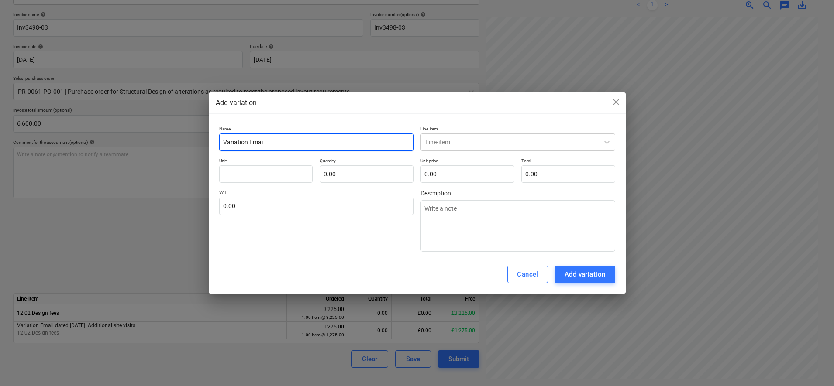
type input "Variation Email"
type textarea "x"
type input "Variation Email"
type textarea "x"
type input "Variation Email d"
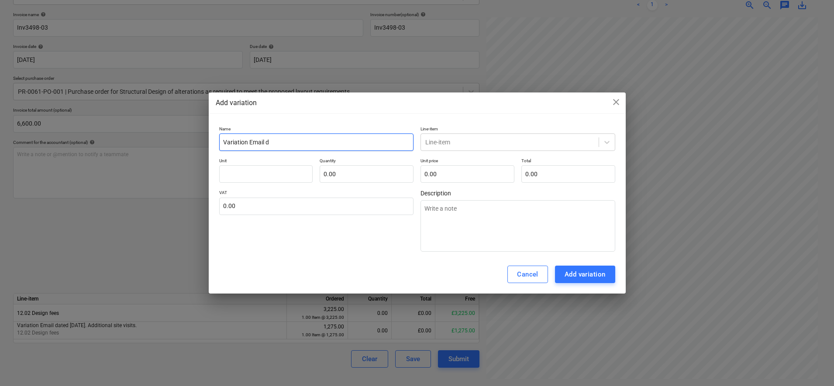
type textarea "x"
type input "Variation Email da"
type textarea "x"
type input "Variation Email dat"
type textarea "x"
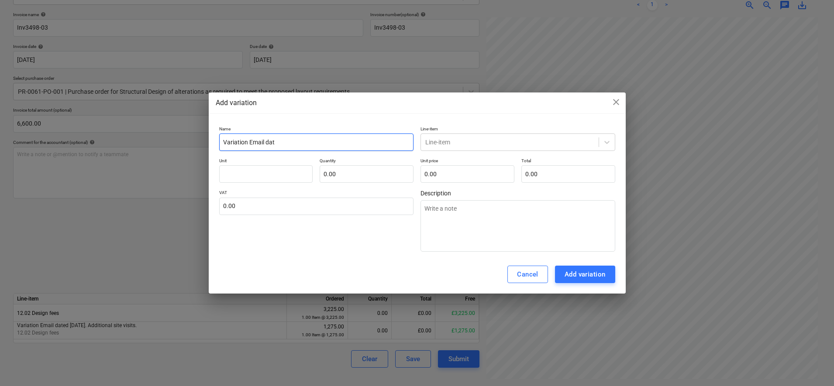
type input "Variation Email date"
type textarea "x"
type input "Variation Email dated"
type textarea "x"
type input "Variation Email dated"
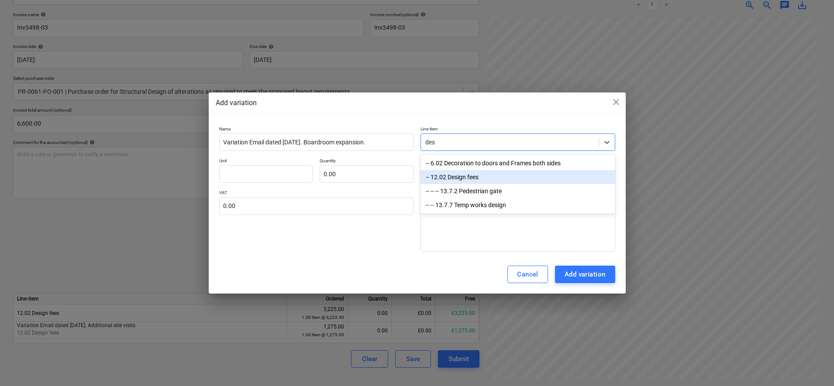
click at [460, 178] on div "-- 12.02 Design fees" at bounding box center [517, 177] width 195 height 14
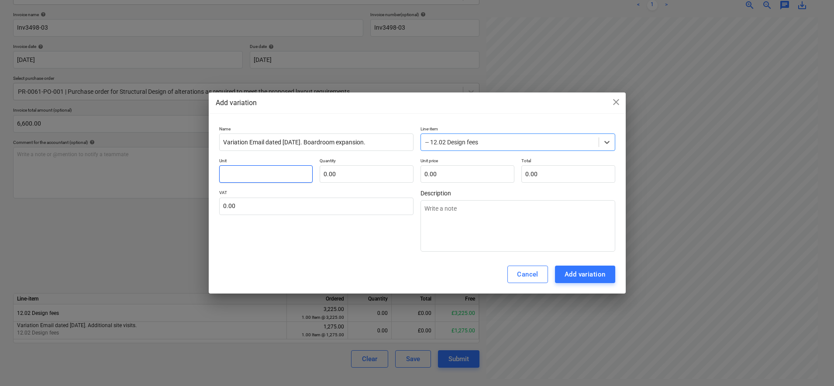
click at [279, 176] on input "text" at bounding box center [266, 173] width 94 height 17
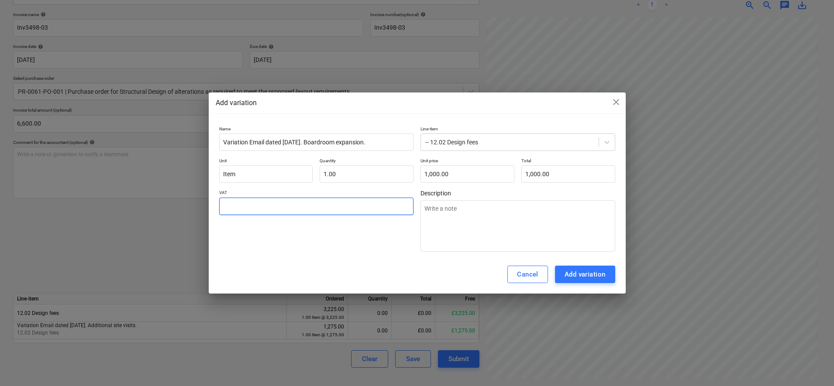
click at [257, 211] on input "text" at bounding box center [316, 206] width 195 height 17
click at [587, 273] on div "Add variation" at bounding box center [584, 274] width 41 height 11
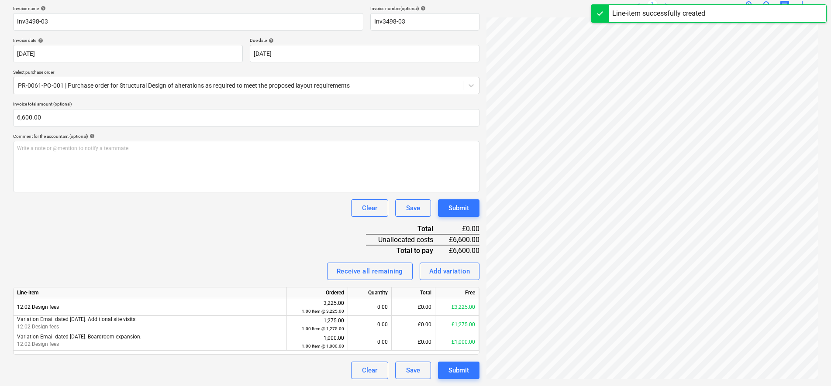
scroll to position [133, 225]
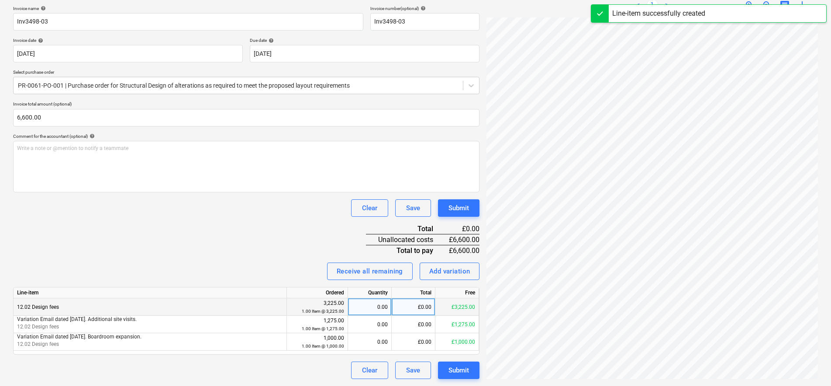
click at [359, 305] on div "0.00" at bounding box center [369, 307] width 36 height 17
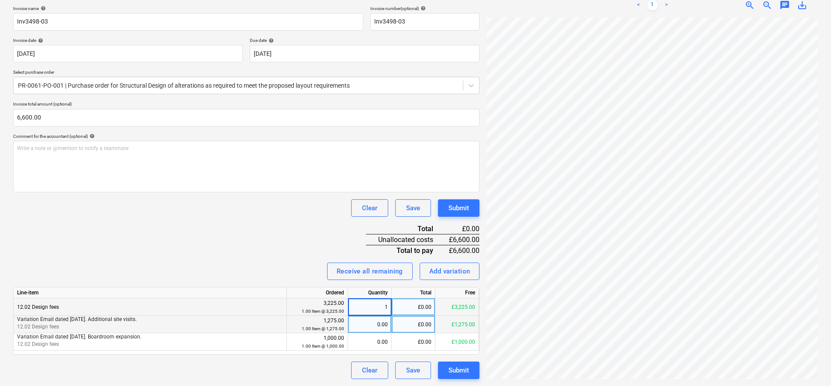
click at [364, 323] on div "0.00" at bounding box center [369, 324] width 36 height 17
click at [308, 260] on div "Invoice name help Inv3498-03 Invoice number (optional) help Inv3498-03 Invoice …" at bounding box center [246, 193] width 466 height 374
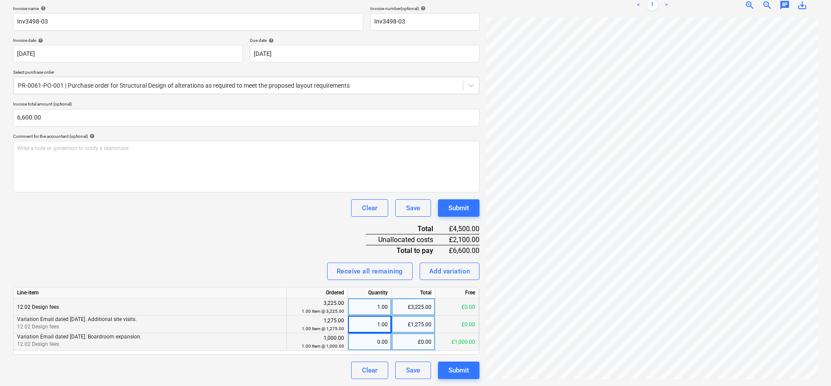
click at [381, 349] on div "0.00" at bounding box center [369, 341] width 36 height 17
click at [300, 250] on div "Invoice name help Inv3498-03 Invoice number (optional) help Inv3498-03 Invoice …" at bounding box center [246, 193] width 466 height 374
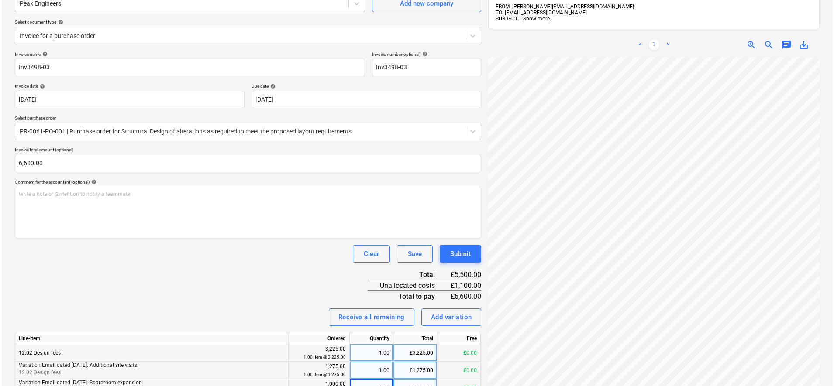
scroll to position [130, 0]
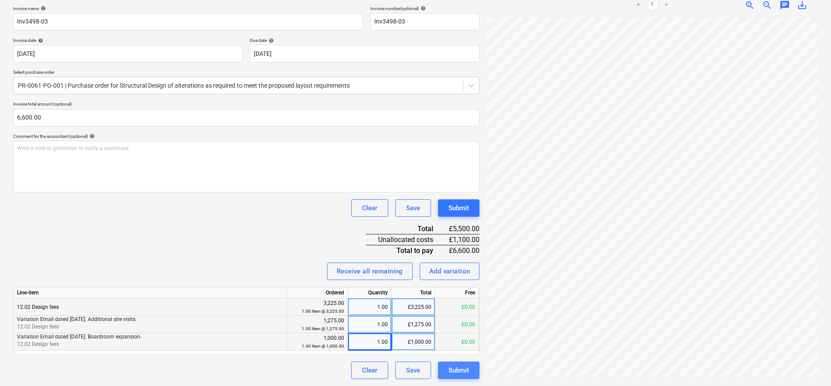
click at [456, 374] on div "Submit" at bounding box center [458, 370] width 21 height 11
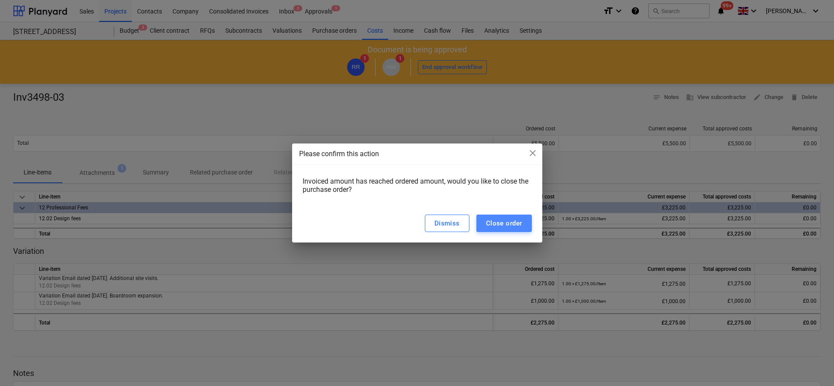
click at [498, 227] on div "Close order" at bounding box center [504, 223] width 36 height 11
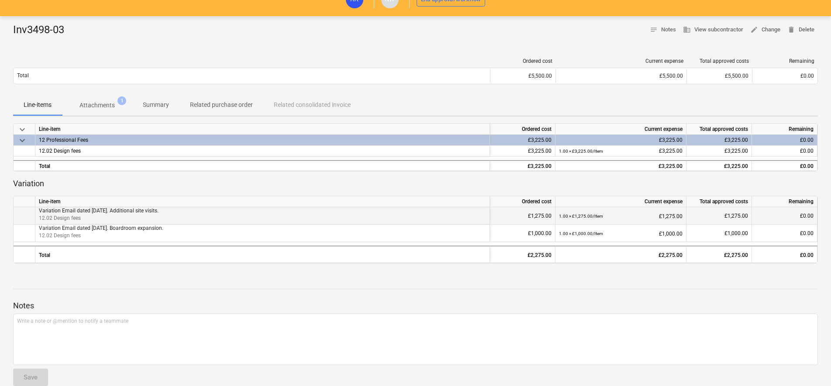
scroll to position [27, 0]
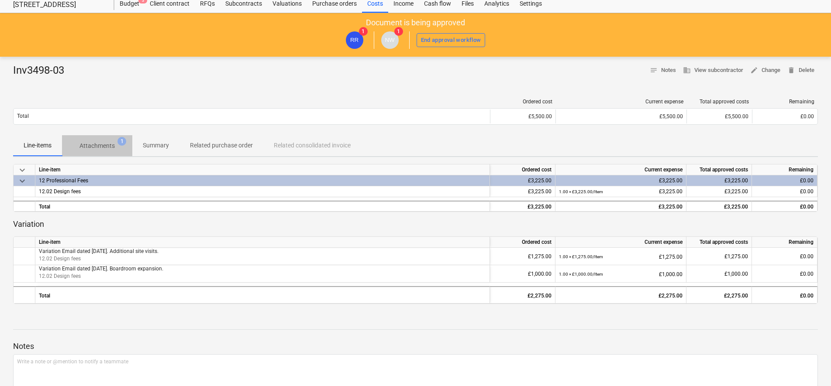
click at [116, 150] on span "Attachments 1" at bounding box center [96, 145] width 49 height 9
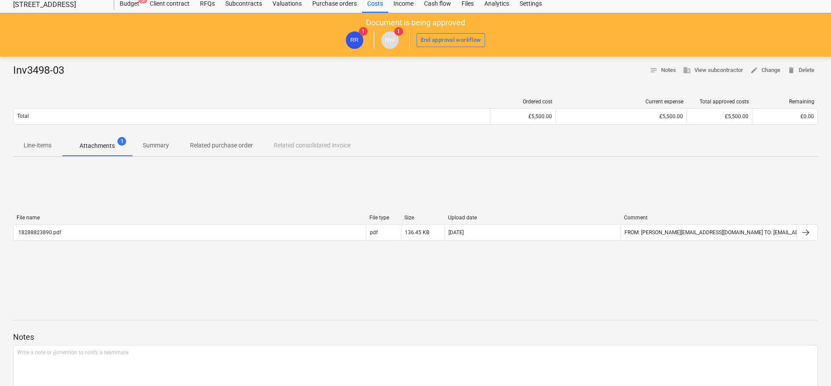
click at [371, 3] on div "Costs" at bounding box center [375, 3] width 26 height 17
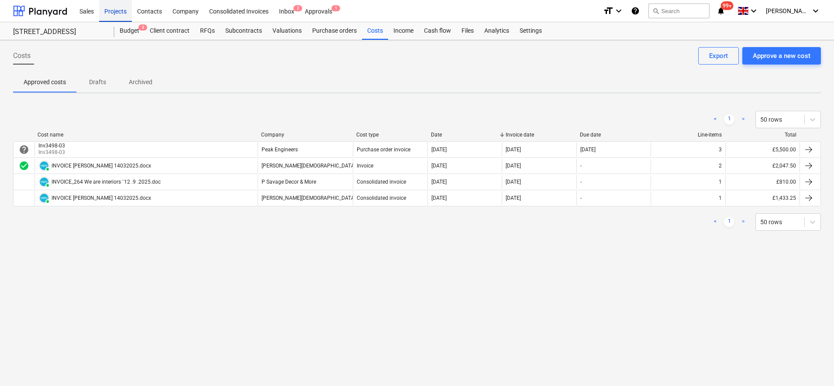
click at [124, 17] on div "Projects" at bounding box center [115, 11] width 33 height 22
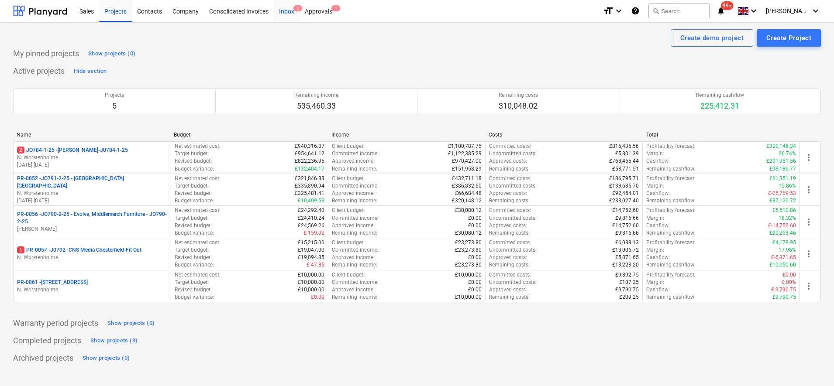
click at [283, 14] on div "Inbox 2" at bounding box center [287, 11] width 26 height 22
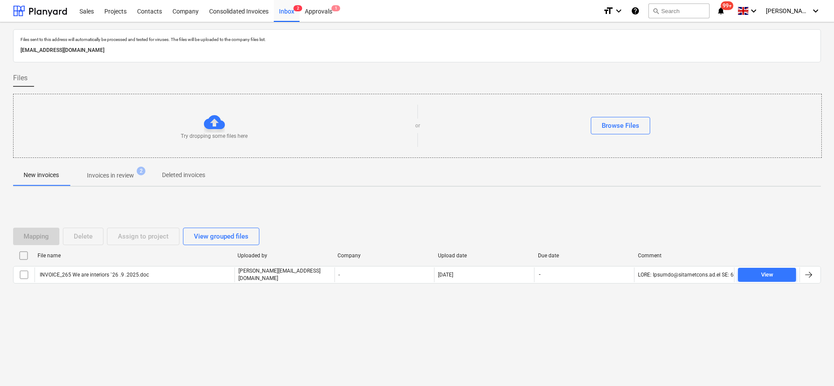
click at [124, 179] on p "Invoices in review" at bounding box center [110, 175] width 47 height 9
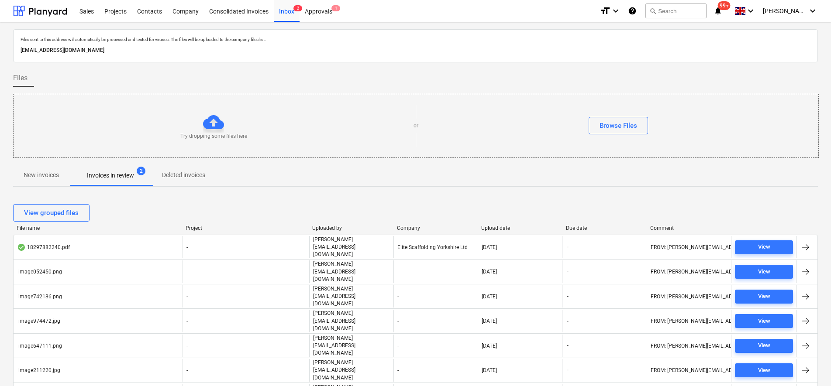
click at [64, 174] on span "New invoices" at bounding box center [41, 175] width 56 height 14
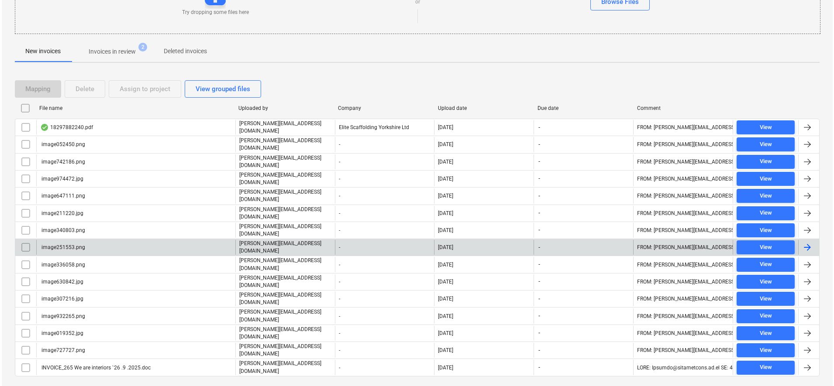
scroll to position [130, 0]
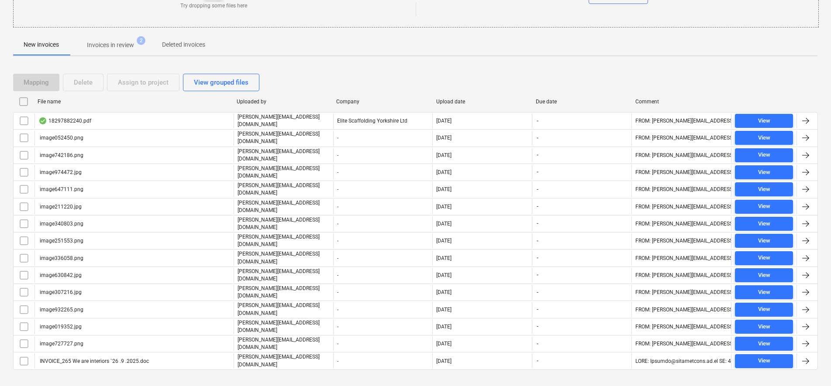
click at [24, 103] on input "checkbox" at bounding box center [24, 102] width 14 height 14
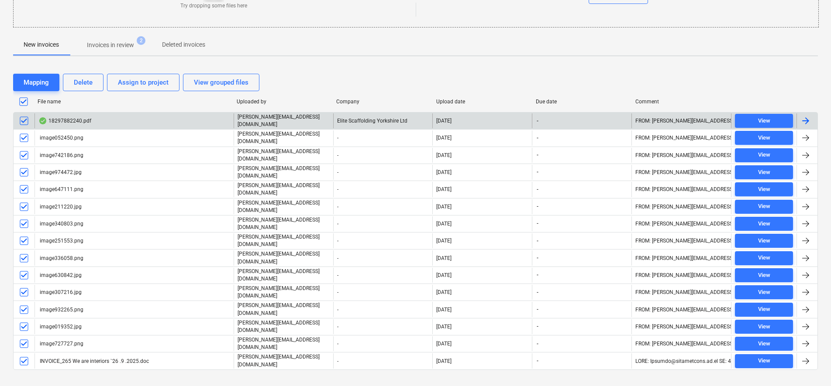
click at [26, 124] on input "checkbox" at bounding box center [24, 121] width 14 height 14
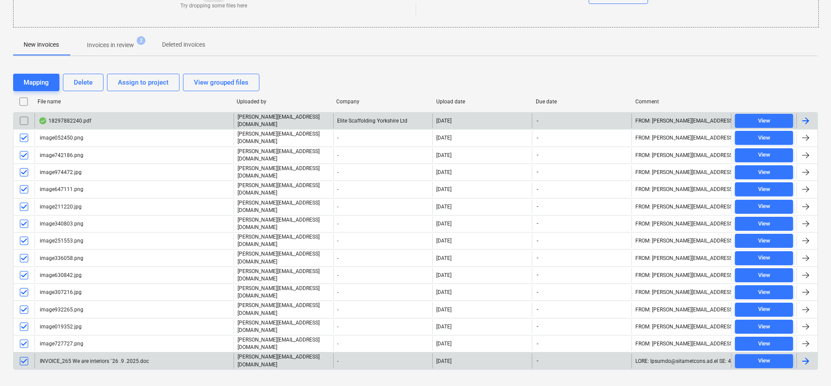
click at [22, 354] on input "checkbox" at bounding box center [24, 361] width 14 height 14
click at [81, 81] on div "Delete" at bounding box center [83, 82] width 19 height 11
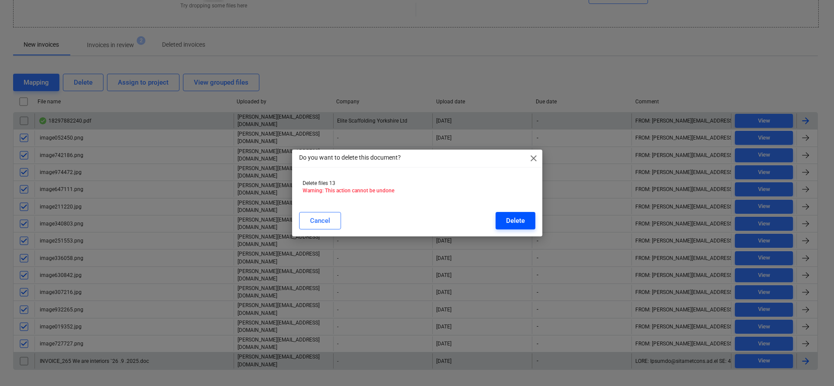
click at [502, 221] on button "Delete" at bounding box center [515, 220] width 40 height 17
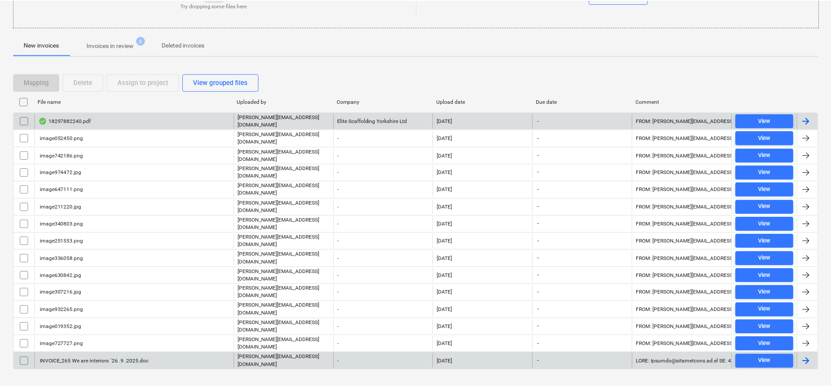
scroll to position [0, 0]
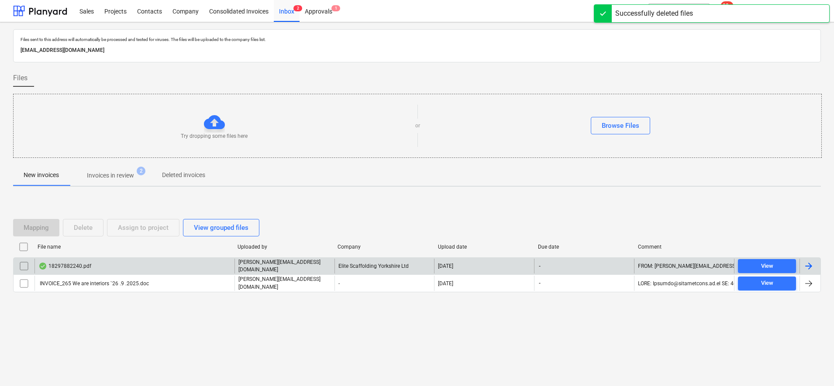
click at [110, 170] on span "Invoices in review 2" at bounding box center [110, 176] width 82 height 16
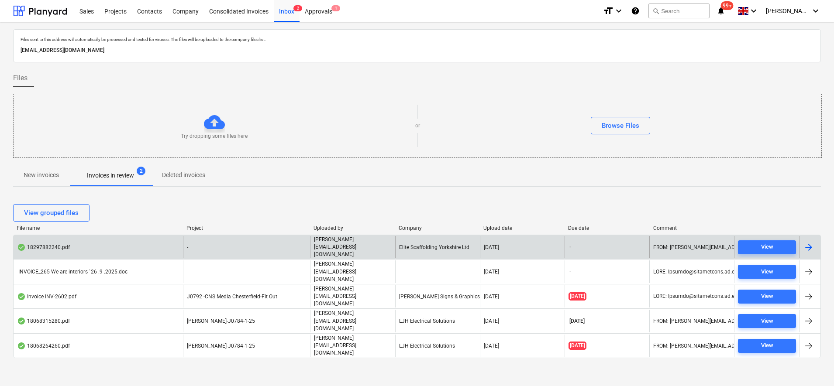
click at [175, 244] on div "18297882240.pdf" at bounding box center [98, 247] width 169 height 22
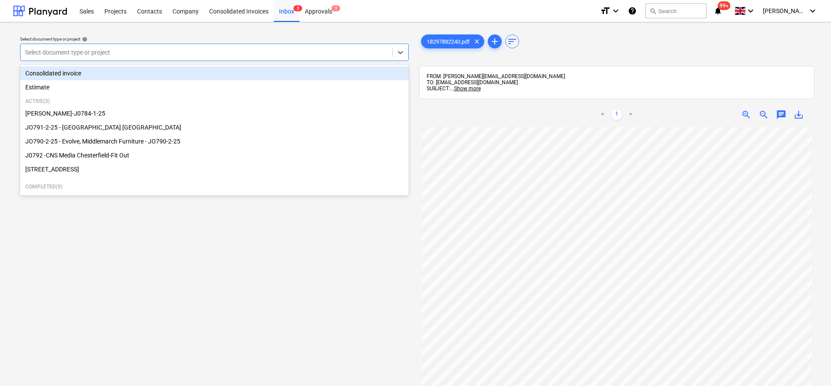
click at [190, 58] on div "Select document type or project" at bounding box center [206, 52] width 371 height 12
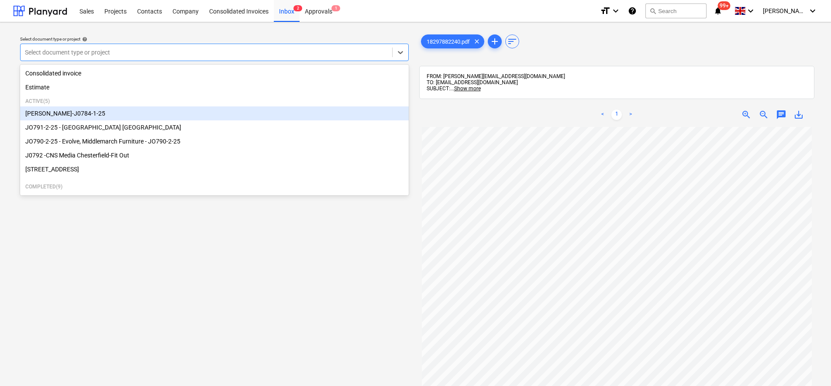
click at [67, 115] on div "[PERSON_NAME]-J0784-1-25" at bounding box center [214, 113] width 388 height 14
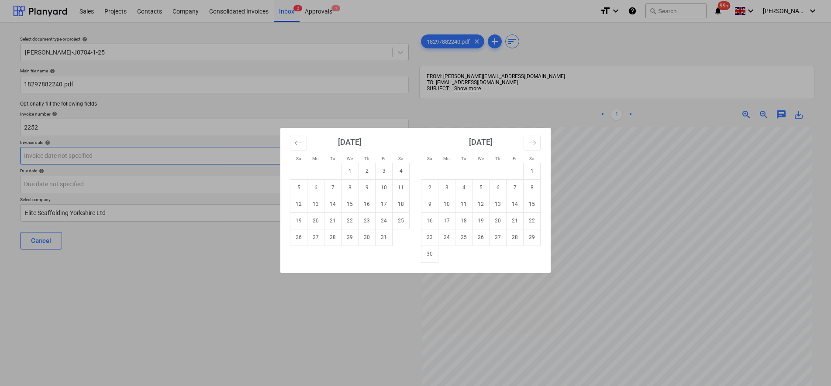
click at [92, 158] on body "Sales Projects Contacts Company Consolidated Invoices Inbox 2 Approvals 1 forma…" at bounding box center [415, 193] width 831 height 386
click at [353, 173] on td "1" at bounding box center [349, 171] width 17 height 17
type input "[DATE]"
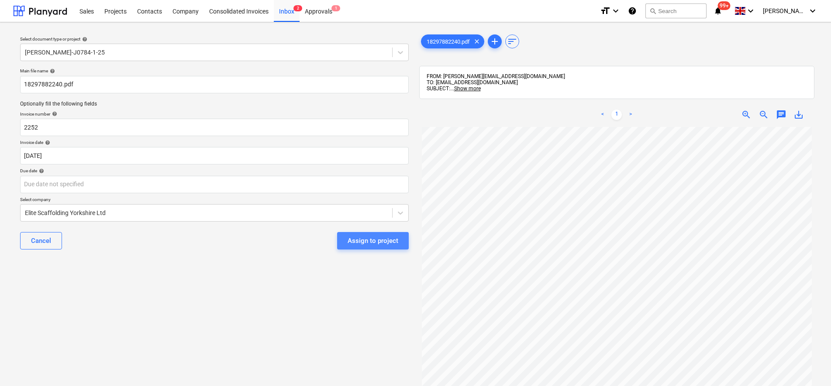
click at [398, 238] on button "Assign to project" at bounding box center [373, 240] width 72 height 17
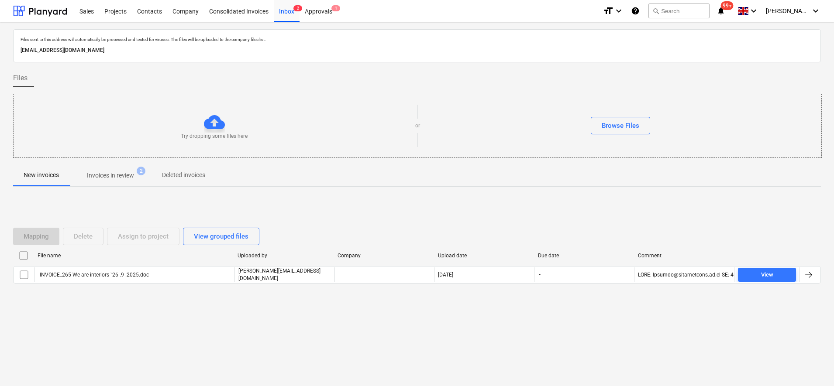
click at [110, 178] on p "Invoices in review" at bounding box center [110, 175] width 47 height 9
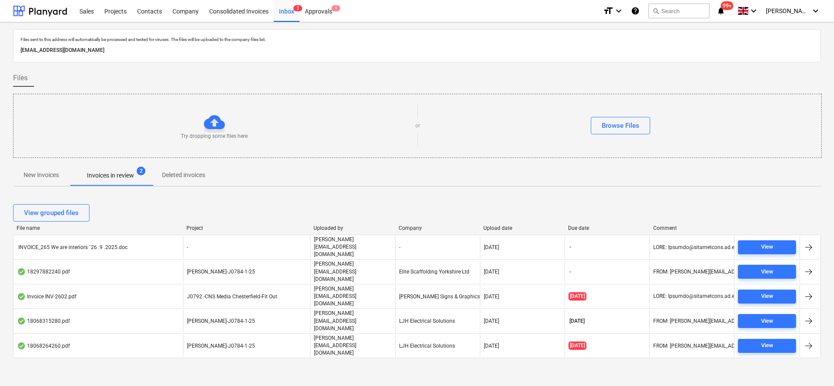
click at [199, 269] on span "[PERSON_NAME]-J0784-1-25" at bounding box center [221, 272] width 68 height 6
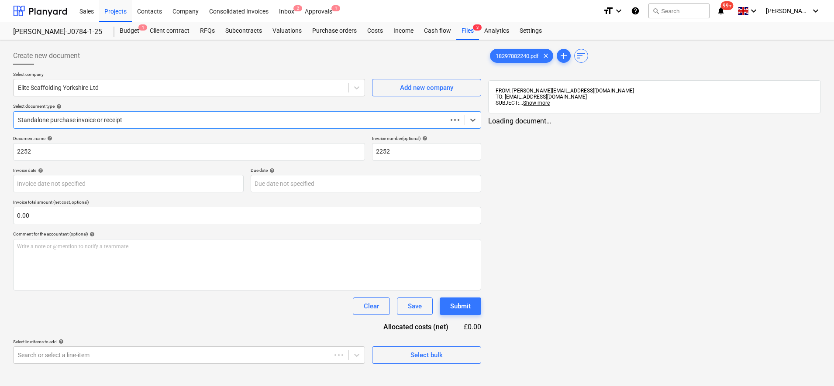
type input "[DATE]"
click at [498, 55] on span "18297882240.pdf" at bounding box center [517, 56] width 54 height 7
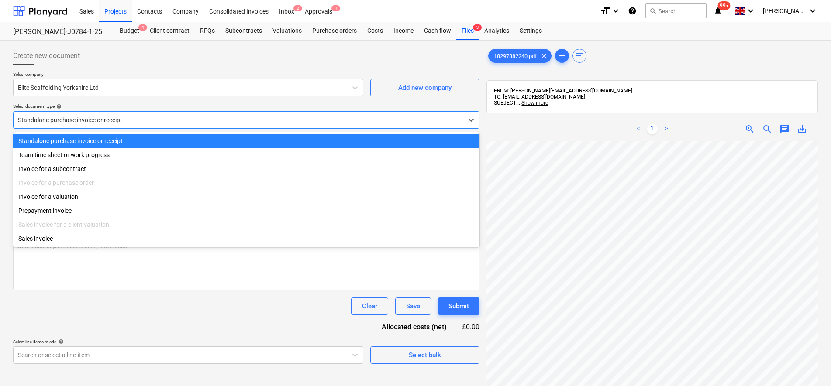
click at [109, 124] on div at bounding box center [238, 120] width 440 height 9
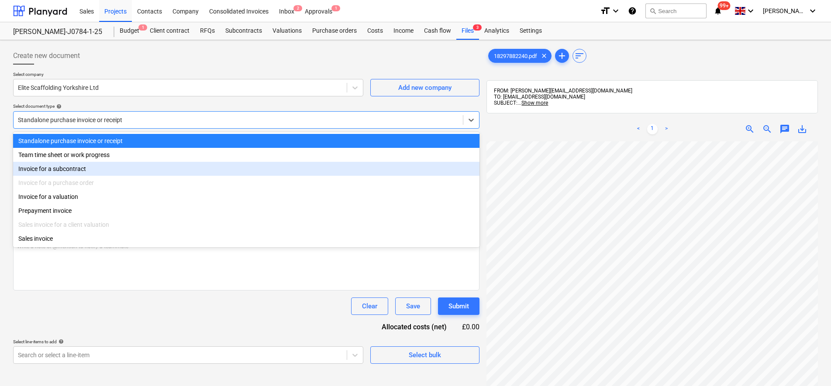
click at [82, 168] on div "Invoice for a subcontract" at bounding box center [246, 169] width 466 height 14
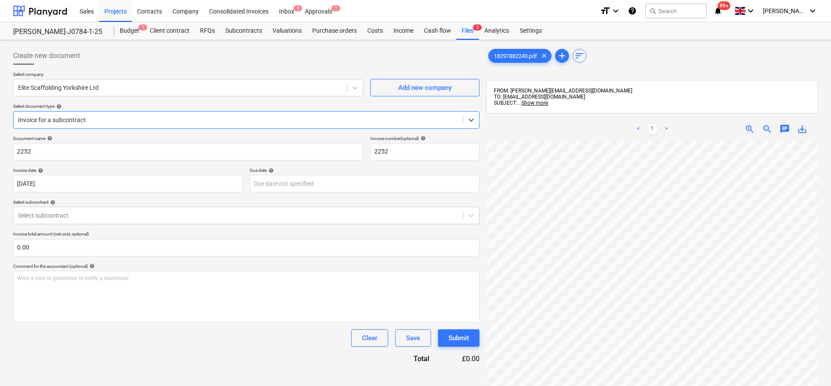
click at [100, 226] on div "Document name help 2252 Invoice number (optional) help 2252 Invoice date help 0…" at bounding box center [246, 250] width 466 height 228
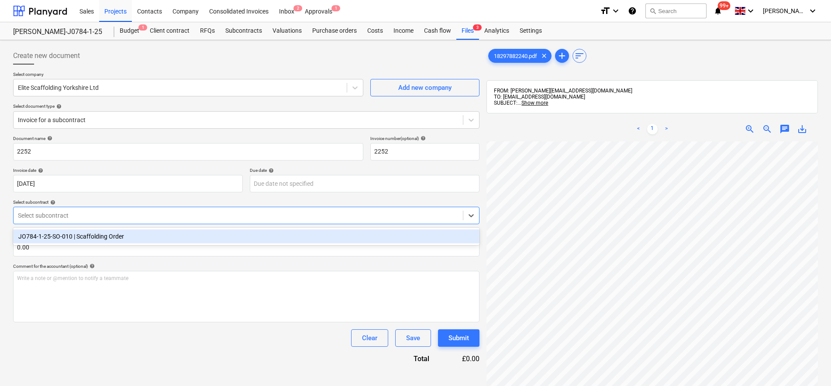
click at [104, 220] on div "Select subcontract" at bounding box center [238, 215] width 449 height 12
click at [105, 239] on div "JO784-1-25-SO-010 | Scaffolding Order" at bounding box center [246, 237] width 466 height 14
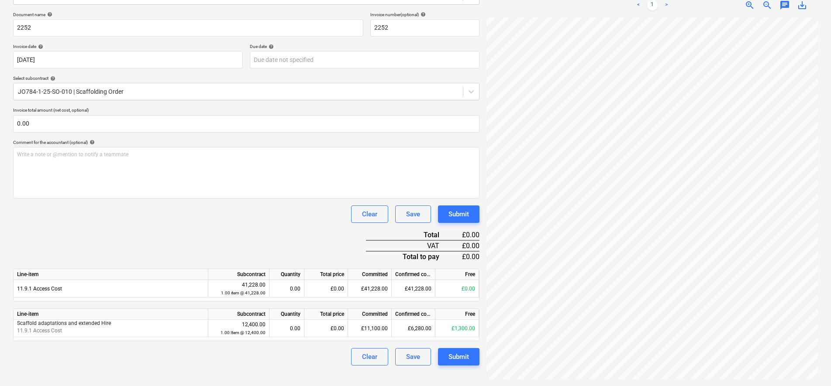
scroll to position [123, 0]
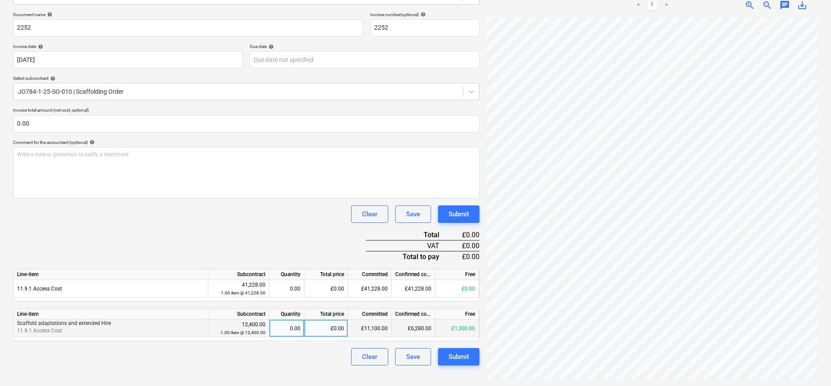
click at [339, 332] on div "£0.00" at bounding box center [326, 328] width 44 height 17
type input "392"
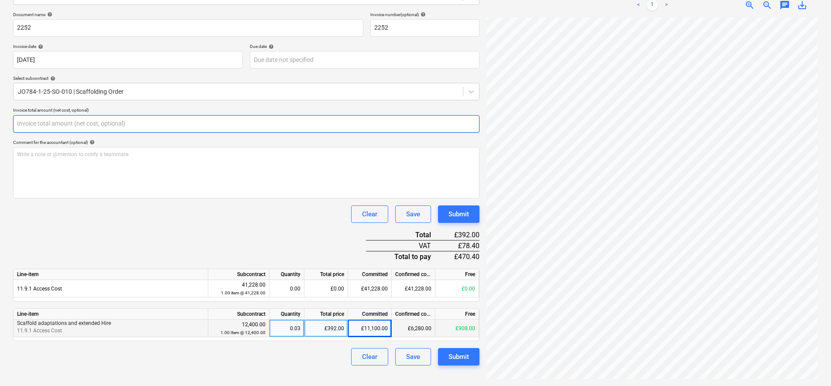
drag, startPoint x: 91, startPoint y: 127, endPoint x: 41, endPoint y: 116, distance: 51.6
click at [41, 120] on input "text" at bounding box center [246, 123] width 466 height 17
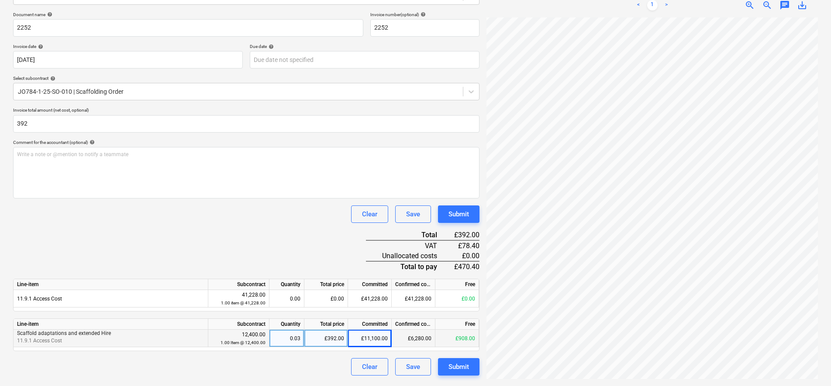
type input "392.00"
click at [103, 222] on div "Clear Save Submit" at bounding box center [246, 214] width 466 height 17
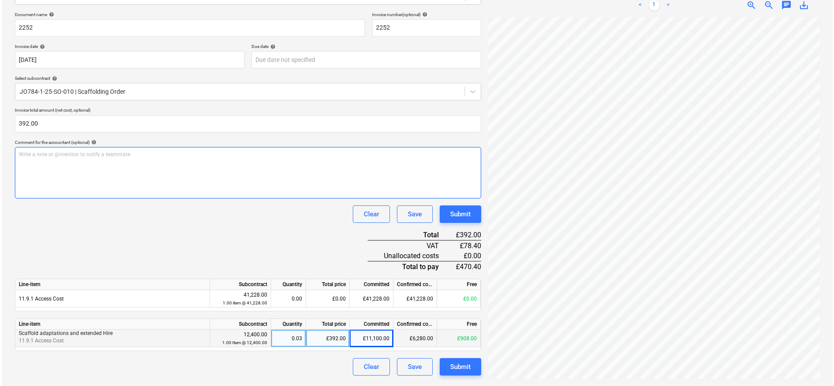
scroll to position [28, 63]
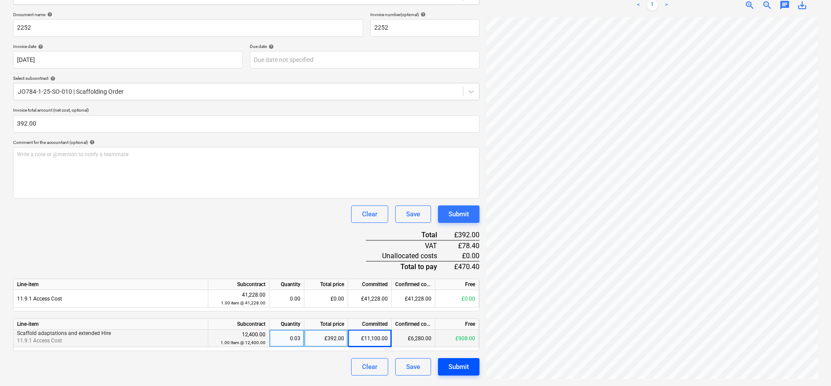
click at [470, 367] on button "Submit" at bounding box center [458, 366] width 41 height 17
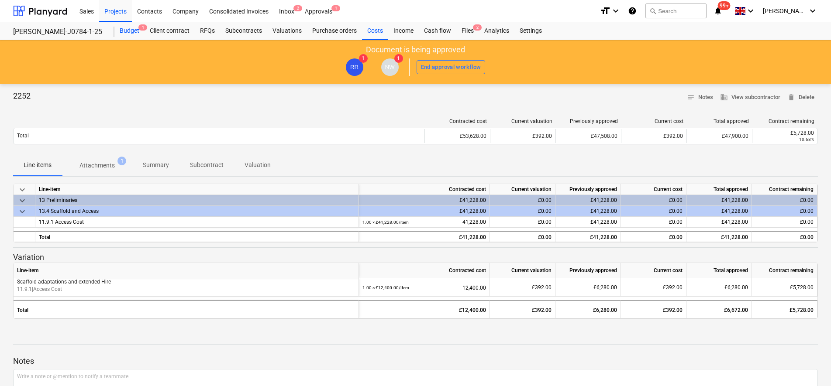
click at [125, 32] on div "Budget 1" at bounding box center [129, 30] width 30 height 17
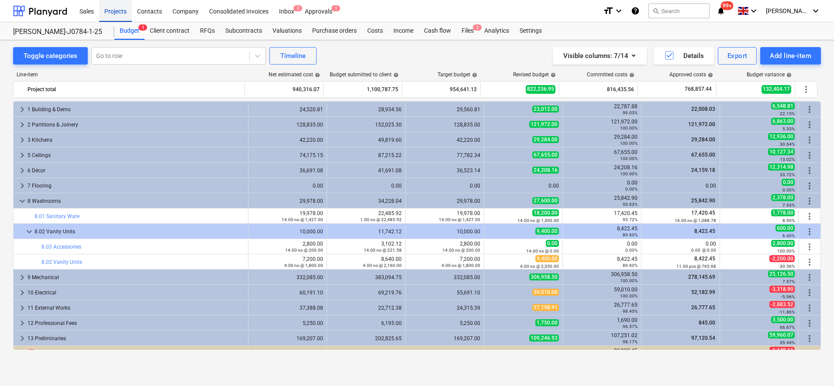
click at [106, 9] on div "Projects" at bounding box center [115, 11] width 33 height 22
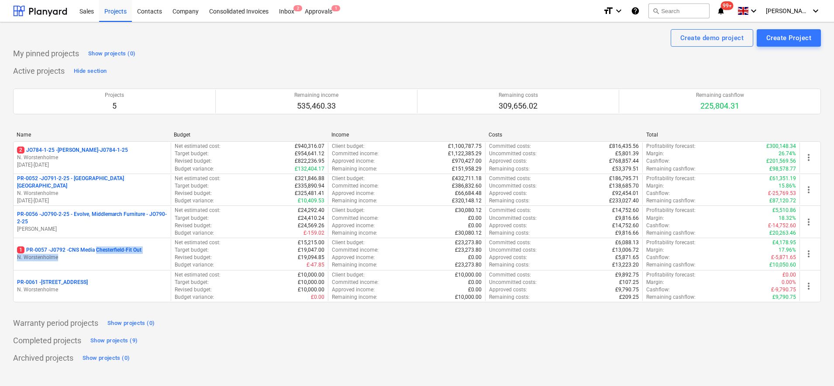
click at [100, 256] on div "1 PR-0057 - J0792 -CNS Media [GEOGRAPHIC_DATA]-Fit Out N. Worstenholme" at bounding box center [92, 254] width 150 height 15
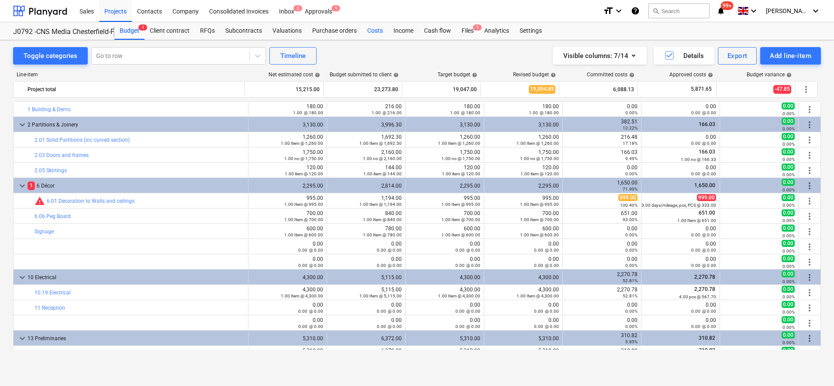
click at [366, 31] on div "Costs" at bounding box center [375, 30] width 26 height 17
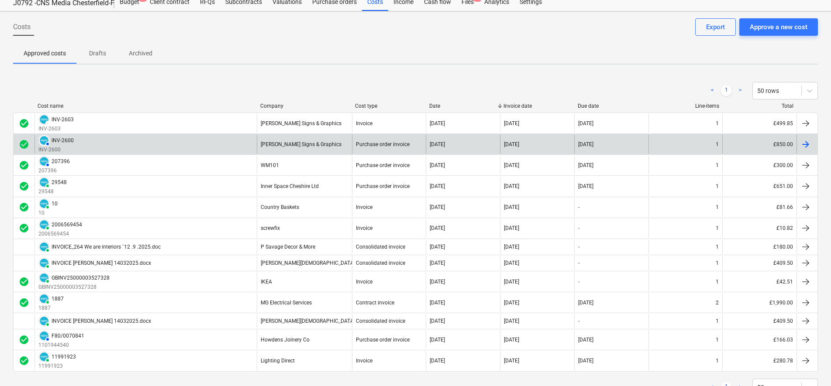
scroll to position [55, 0]
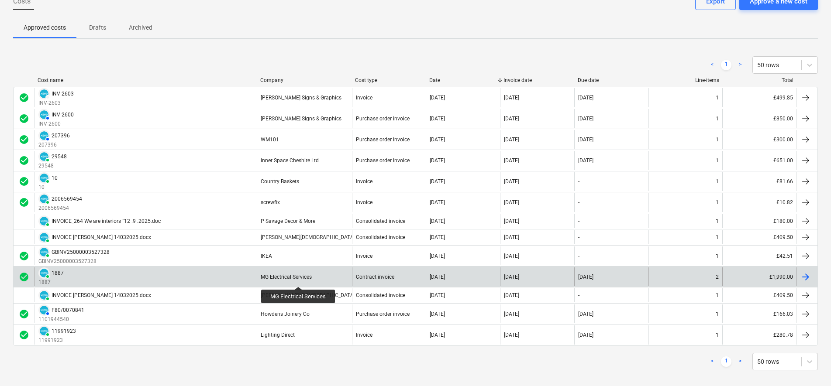
click at [298, 279] on div "MG Electrical Services" at bounding box center [286, 277] width 51 height 6
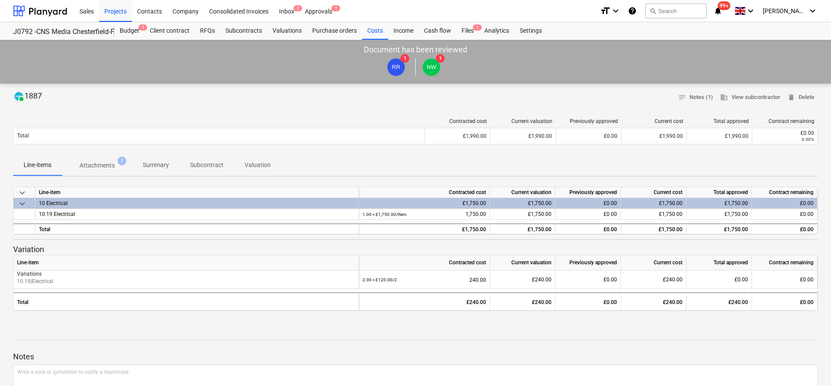
click at [99, 166] on p "Attachments" at bounding box center [96, 165] width 35 height 9
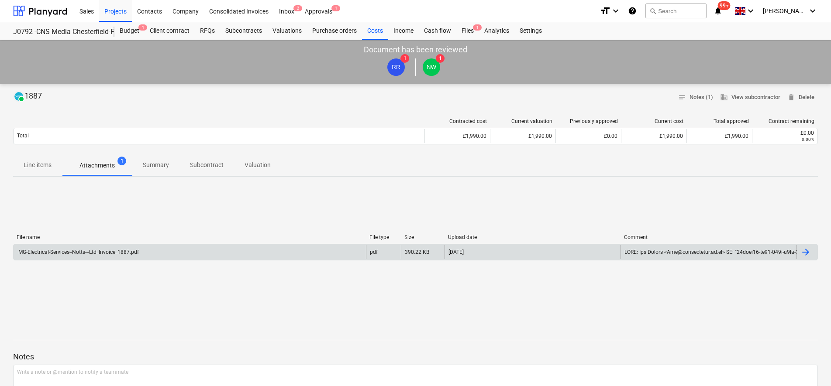
click at [197, 254] on div "MG-Electrical-Services--Notts---Ltd_Invoice_1887.pdf" at bounding box center [190, 252] width 352 height 14
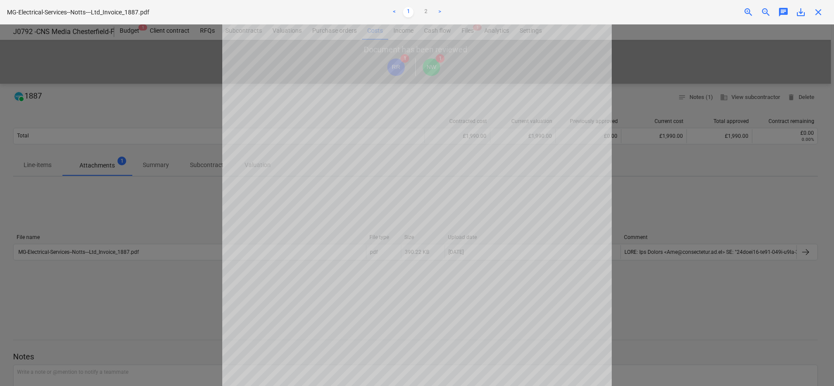
scroll to position [164, 0]
click at [816, 16] on span "close" at bounding box center [818, 12] width 10 height 10
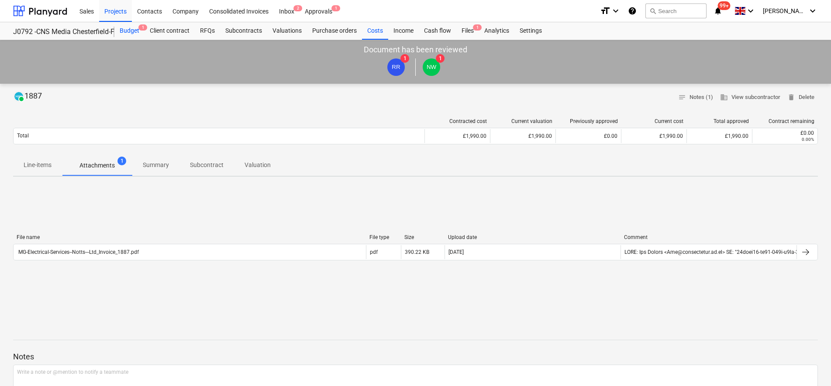
click at [128, 32] on div "Budget 1" at bounding box center [129, 30] width 30 height 17
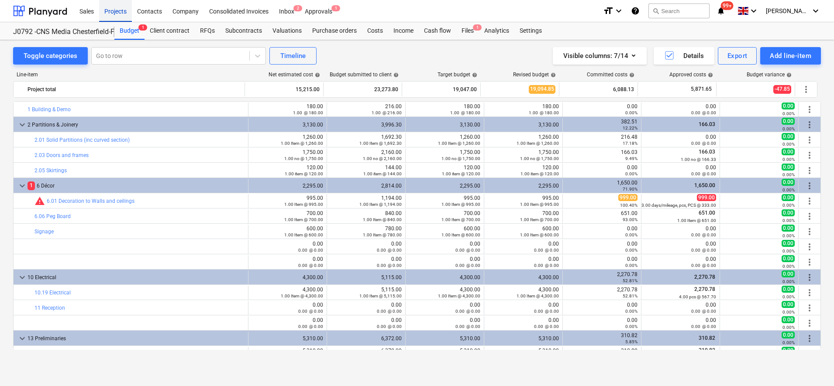
click at [124, 15] on div "Projects" at bounding box center [115, 11] width 33 height 22
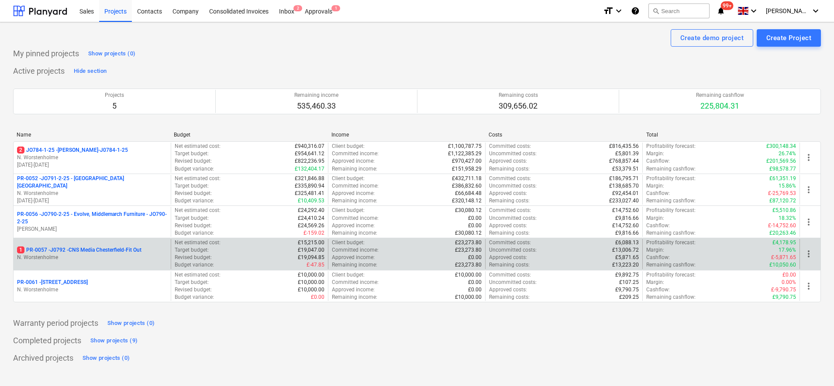
click at [124, 247] on p "1 PR-0057 - J0792 -CNS Media Chesterfield-Fit Out" at bounding box center [79, 250] width 124 height 7
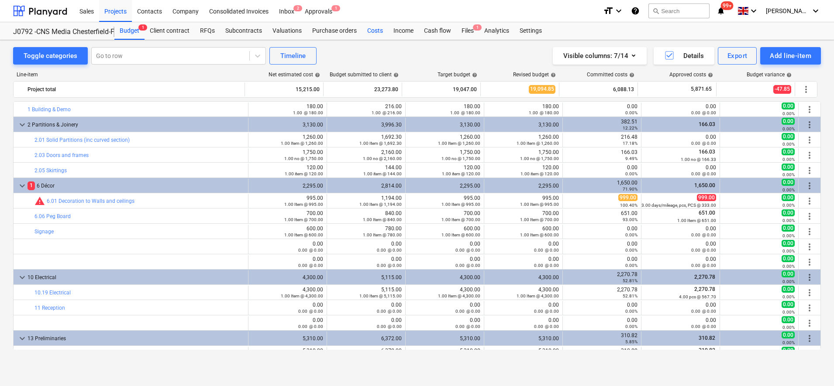
click at [370, 30] on div "Costs" at bounding box center [375, 30] width 26 height 17
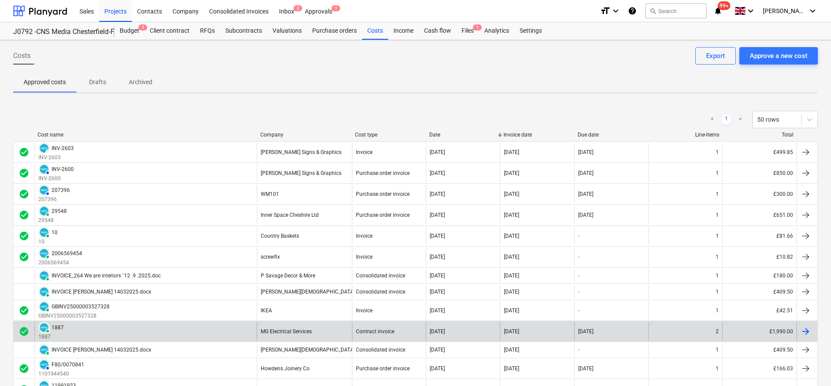
click at [293, 338] on div "MG Electrical Services" at bounding box center [304, 331] width 95 height 19
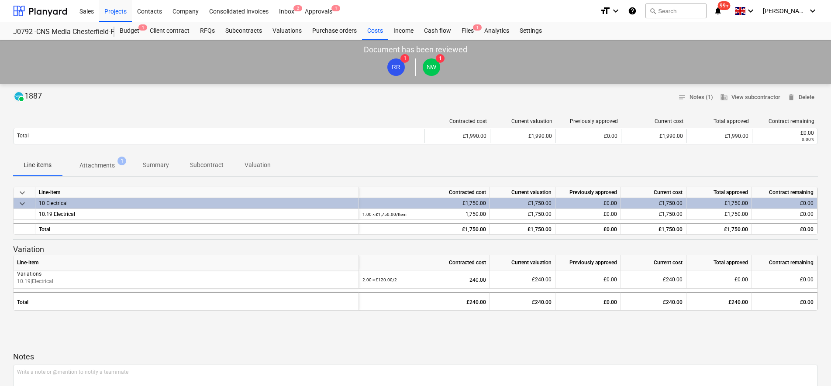
click at [109, 169] on p "Attachments" at bounding box center [96, 165] width 35 height 9
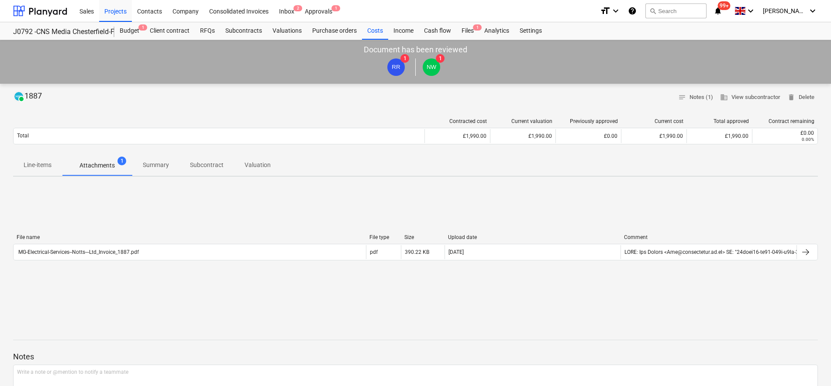
click at [153, 264] on div "File name File type Size Upload date Comment MG-Electrical-Services--Notts---Lt…" at bounding box center [415, 249] width 804 height 30
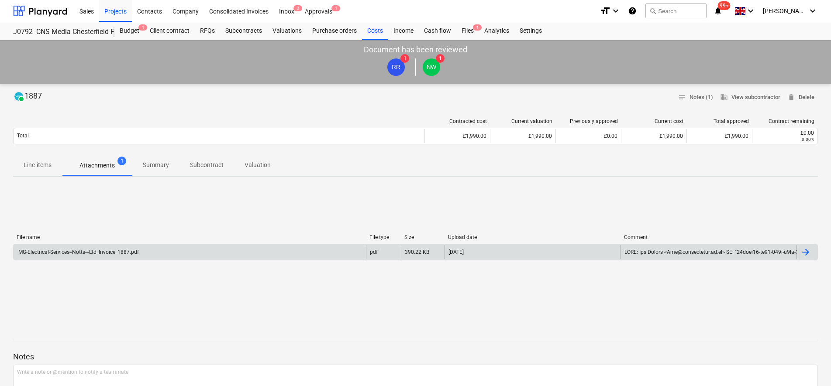
click at [155, 255] on div "MG-Electrical-Services--Notts---Ltd_Invoice_1887.pdf" at bounding box center [190, 252] width 352 height 14
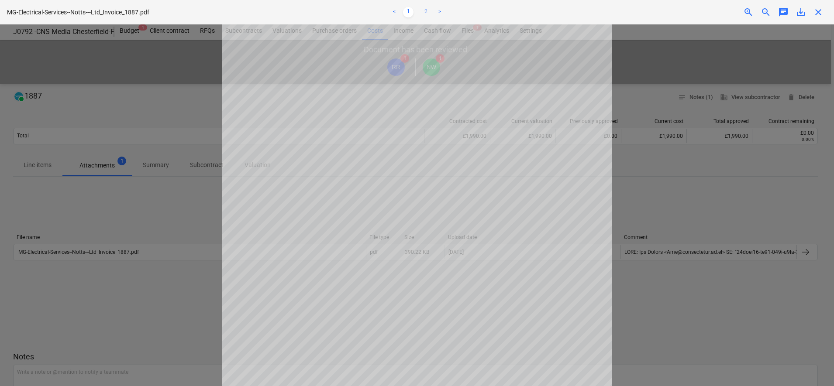
click at [426, 14] on link "2" at bounding box center [425, 12] width 10 height 10
click at [821, 14] on span "close" at bounding box center [818, 12] width 10 height 10
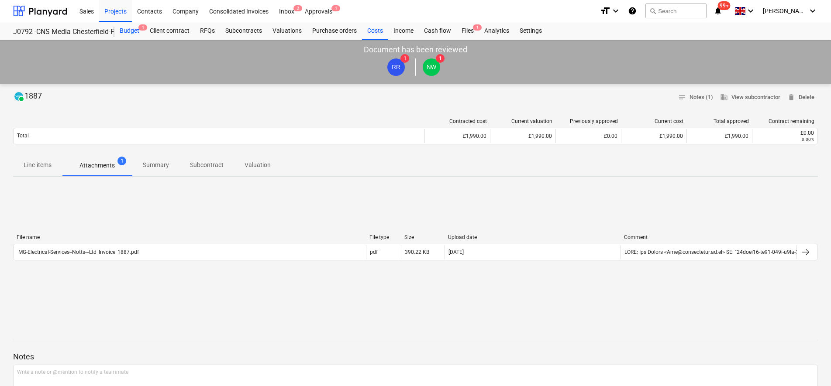
click at [134, 33] on div "Budget 1" at bounding box center [129, 30] width 30 height 17
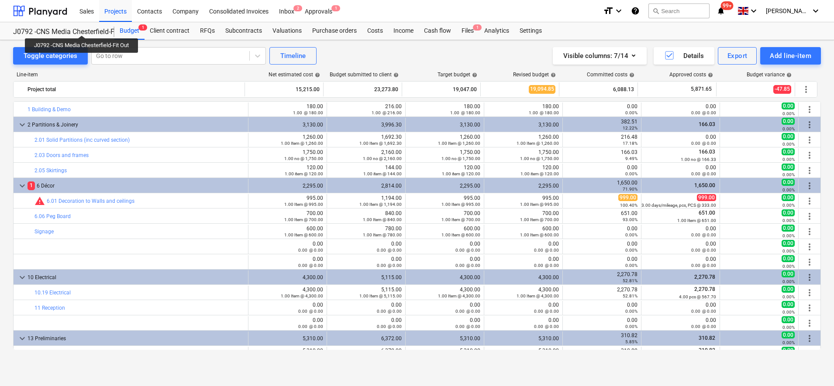
click at [82, 27] on div "J0792 -CNS Media Chesterfield-Fit Out" at bounding box center [58, 31] width 91 height 9
click at [111, 7] on div "Projects" at bounding box center [115, 11] width 33 height 22
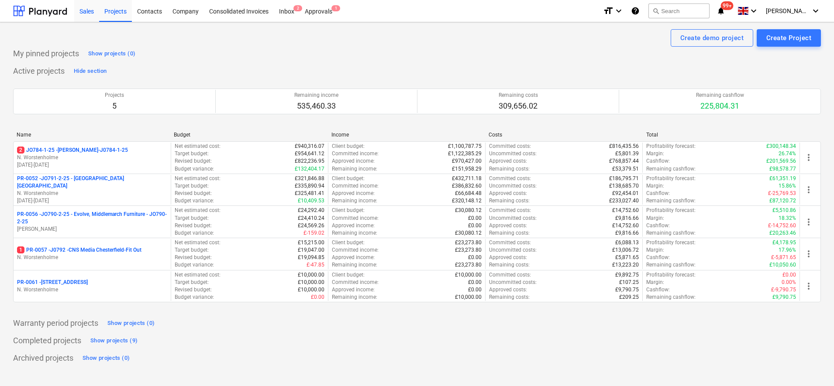
click at [89, 14] on div "Sales" at bounding box center [86, 11] width 25 height 22
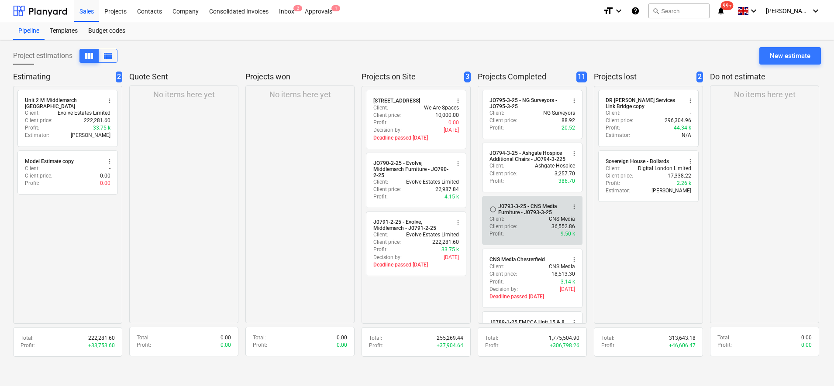
click at [523, 216] on div "Client : CNS Media" at bounding box center [532, 219] width 86 height 7
click at [536, 222] on div "Client : CNS Media" at bounding box center [532, 219] width 86 height 7
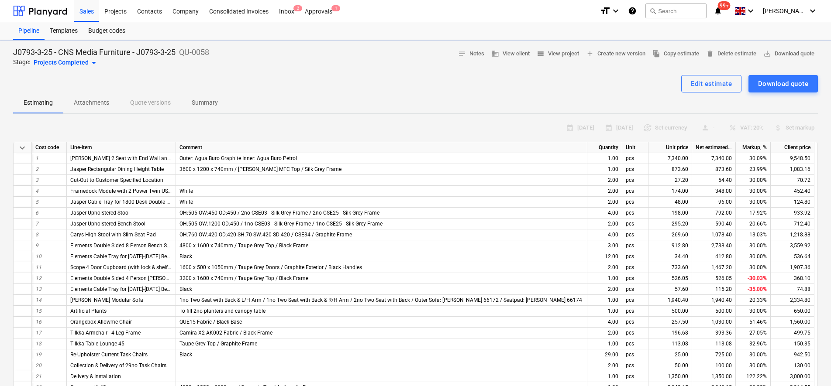
type textarea "x"
click at [74, 64] on div "Projects Completed arrow_drop_down" at bounding box center [66, 63] width 65 height 10
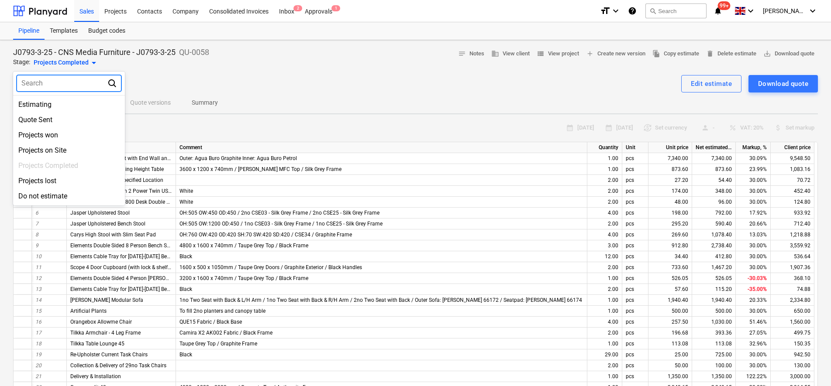
click at [48, 9] on div at bounding box center [415, 193] width 831 height 386
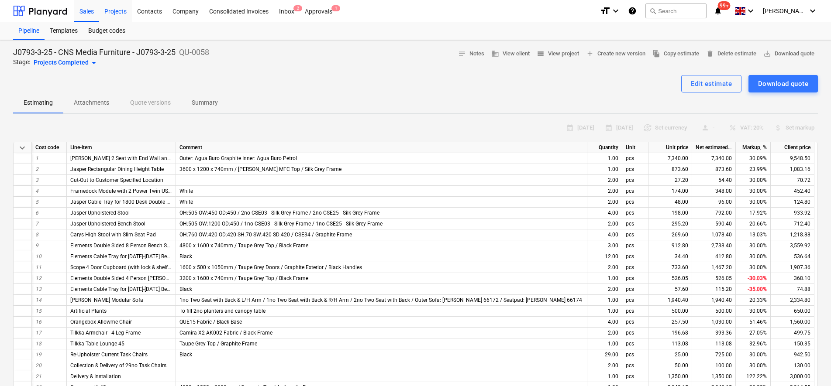
click at [111, 9] on div "Projects" at bounding box center [115, 11] width 33 height 22
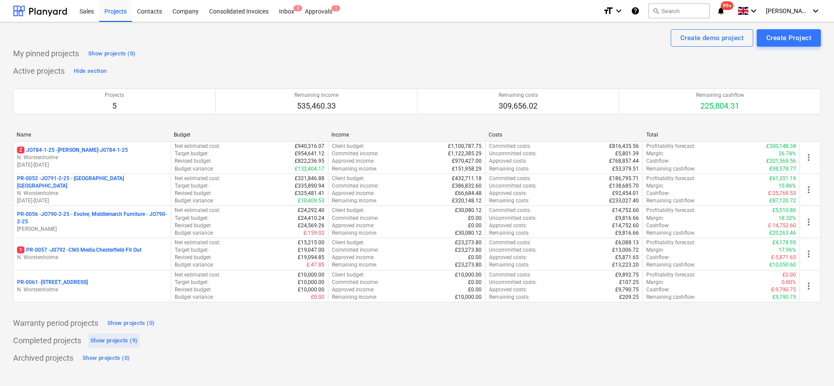
click at [112, 345] on div "Show projects (9)" at bounding box center [113, 341] width 47 height 10
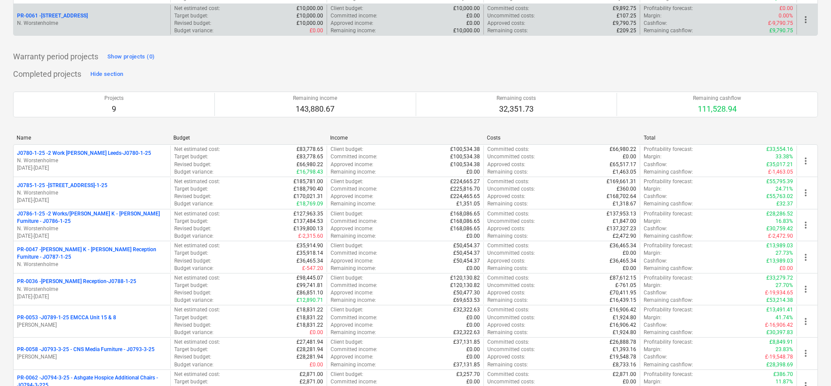
scroll to position [350, 0]
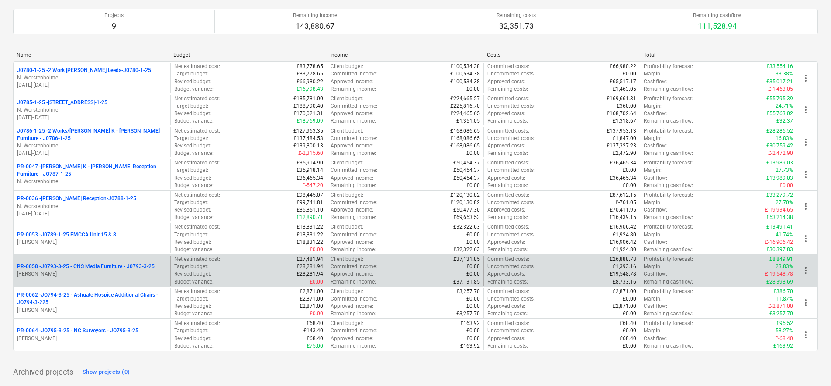
click at [127, 271] on p "PR-0058 - J0793-3-25 - CNS Media Furniture - J0793-3-25" at bounding box center [85, 266] width 137 height 7
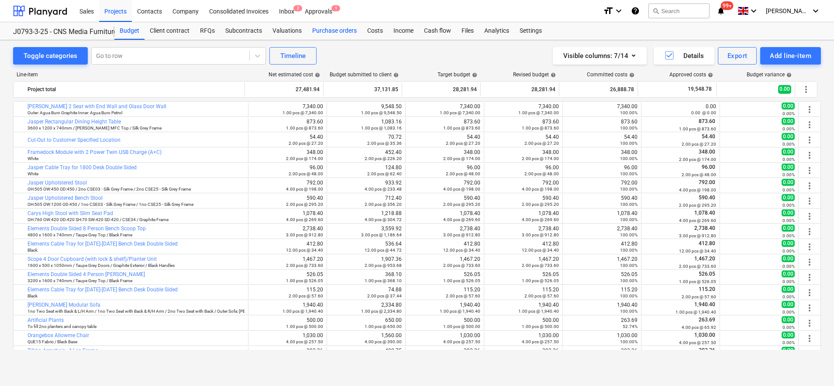
scroll to position [109, 0]
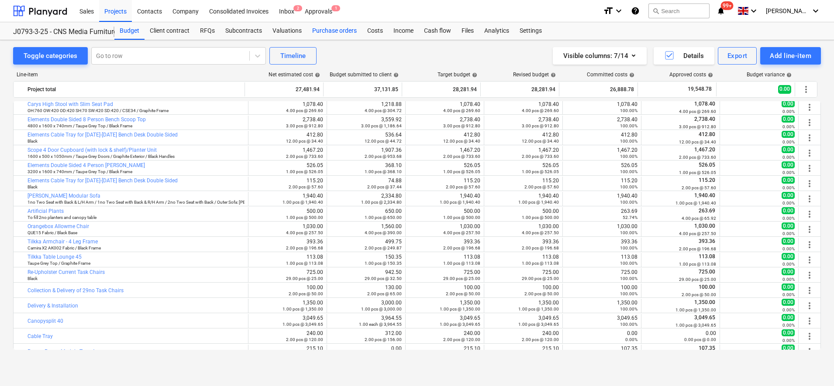
click at [327, 31] on div "Purchase orders" at bounding box center [334, 30] width 55 height 17
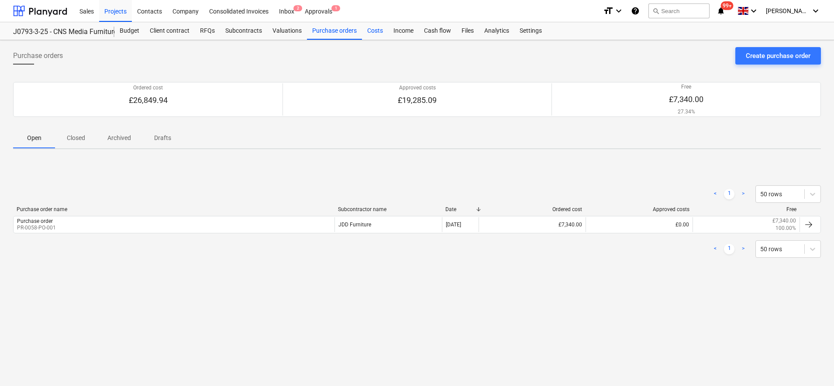
click at [374, 28] on div "Costs" at bounding box center [375, 30] width 26 height 17
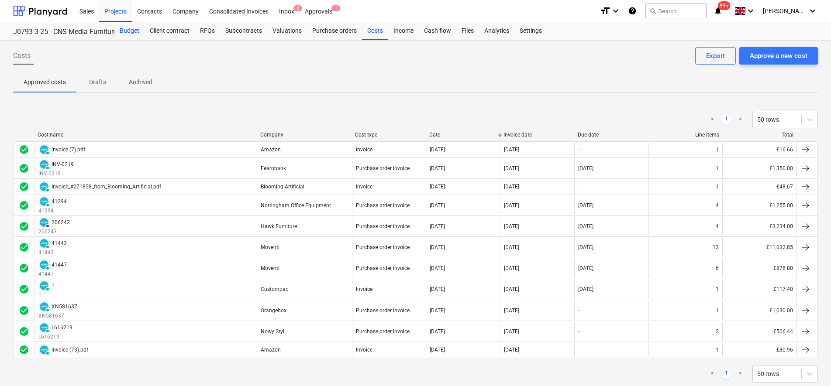
click at [132, 36] on div "Budget" at bounding box center [129, 30] width 30 height 17
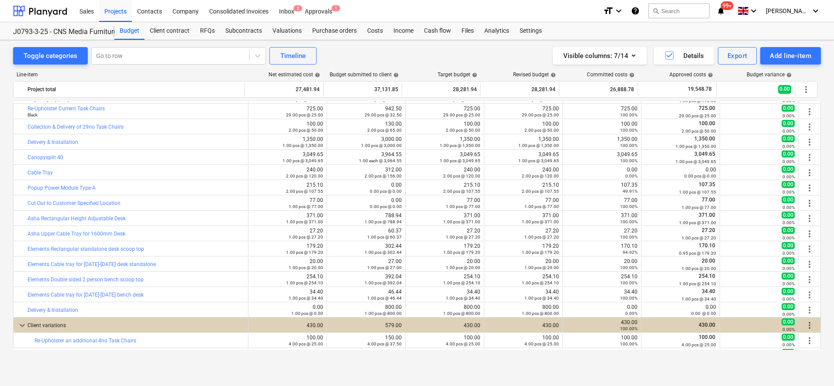
scroll to position [286, 0]
